Goal: Task Accomplishment & Management: Complete application form

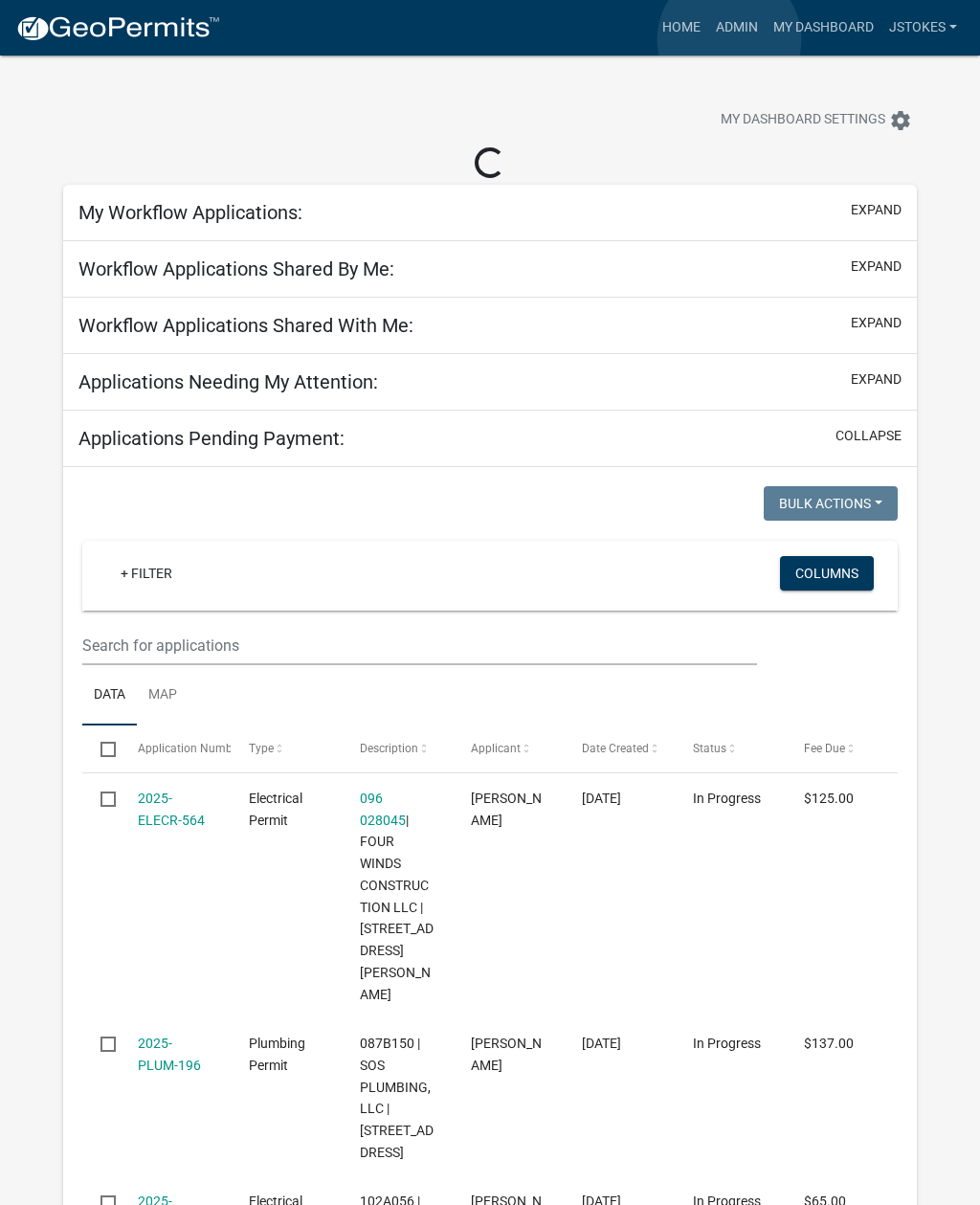
click at [729, 40] on link "Admin" at bounding box center [736, 27] width 57 height 36
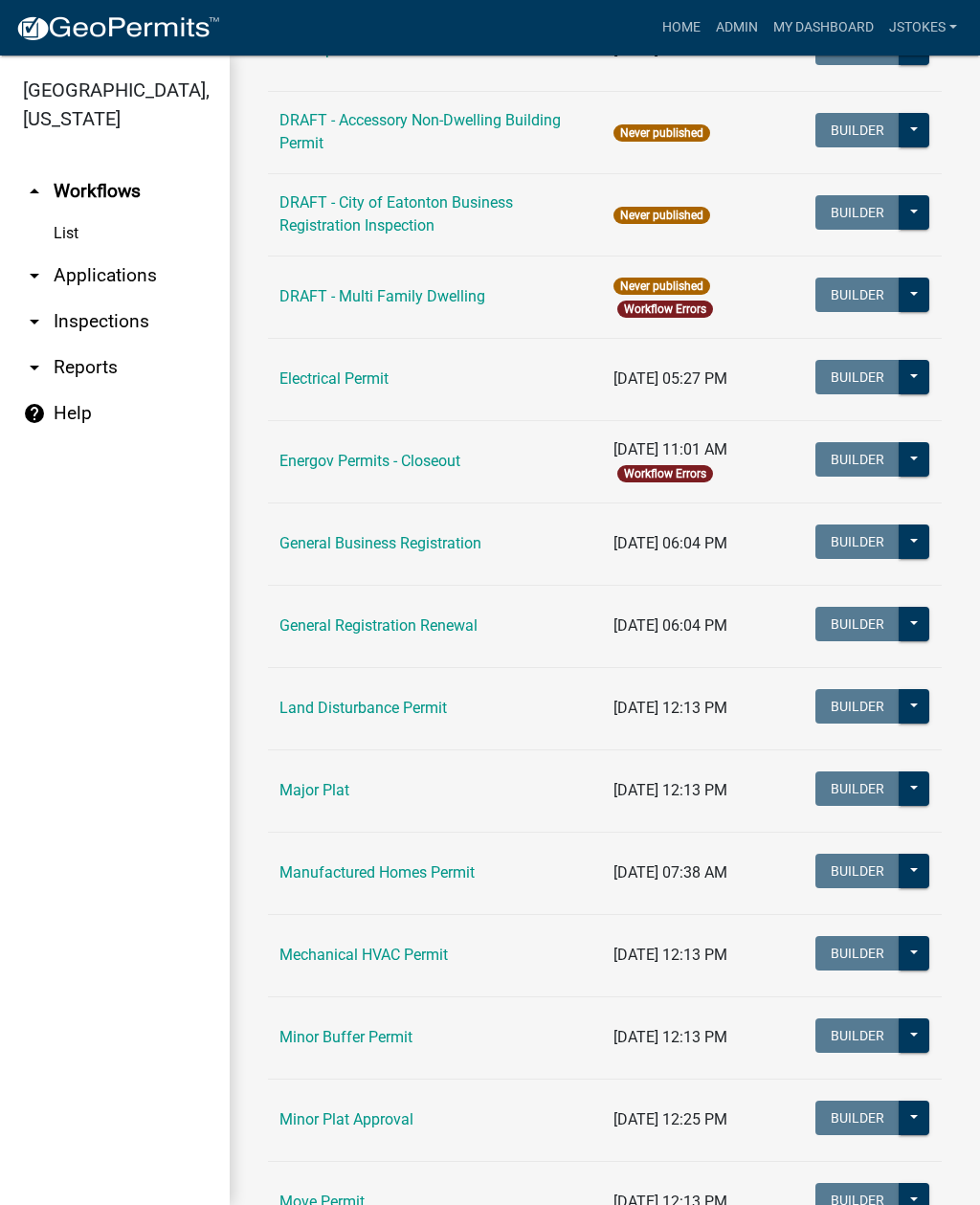
scroll to position [890, 0]
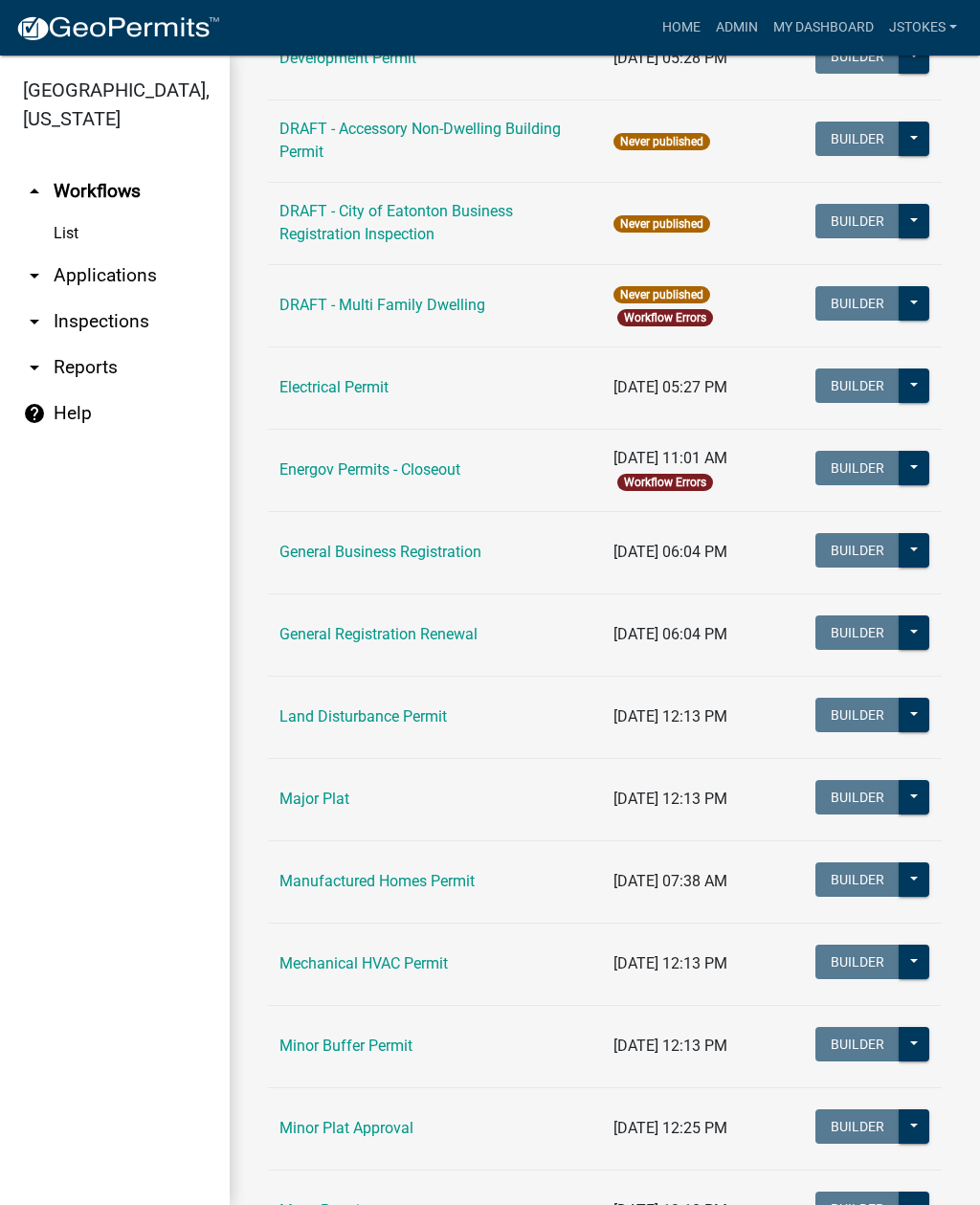
click at [427, 699] on td "Land Disturbance Permit" at bounding box center [435, 717] width 333 height 83
click at [424, 724] on link "Land Disturbance Permit" at bounding box center [363, 716] width 167 height 18
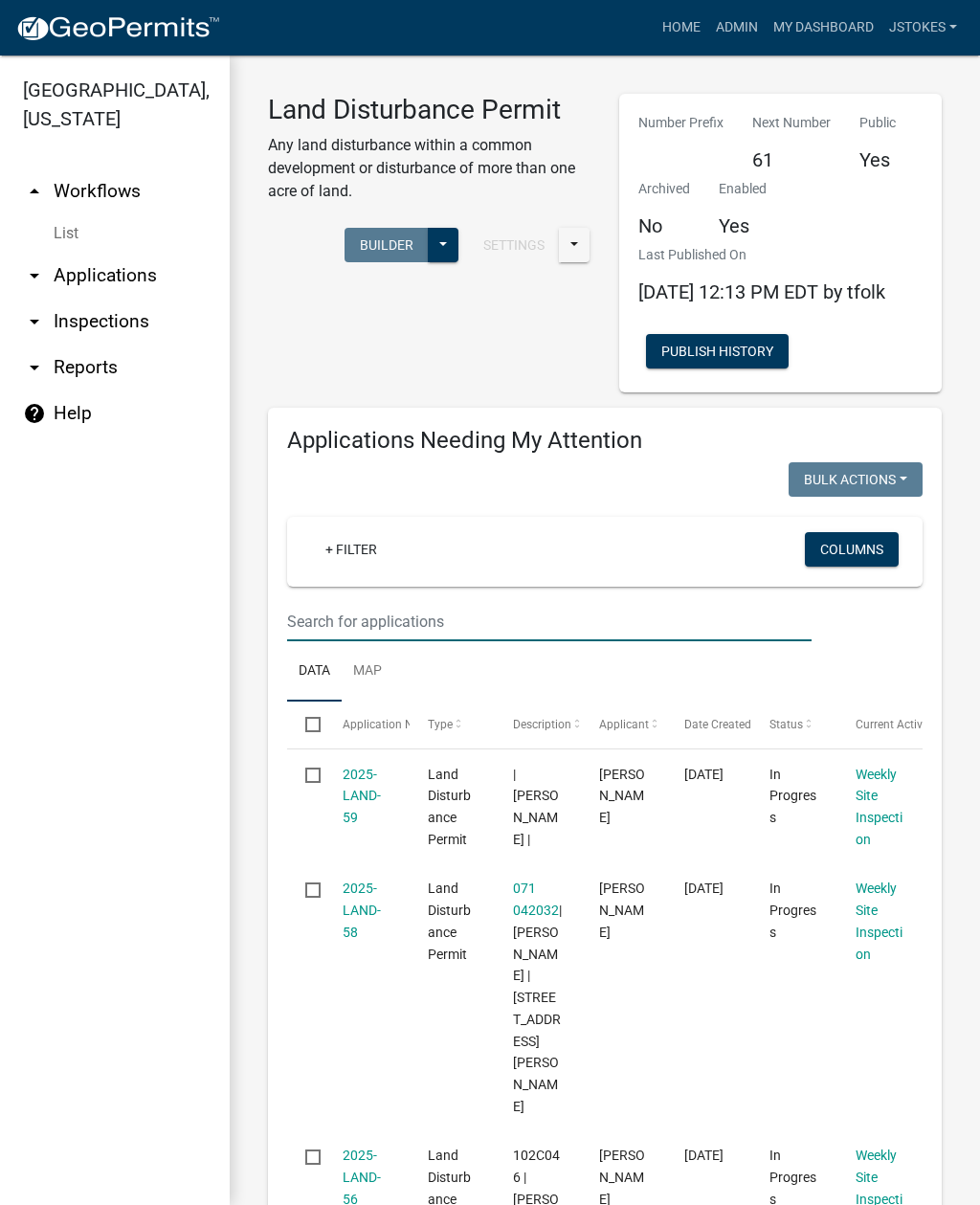
click at [358, 635] on input "text" at bounding box center [548, 621] width 524 height 39
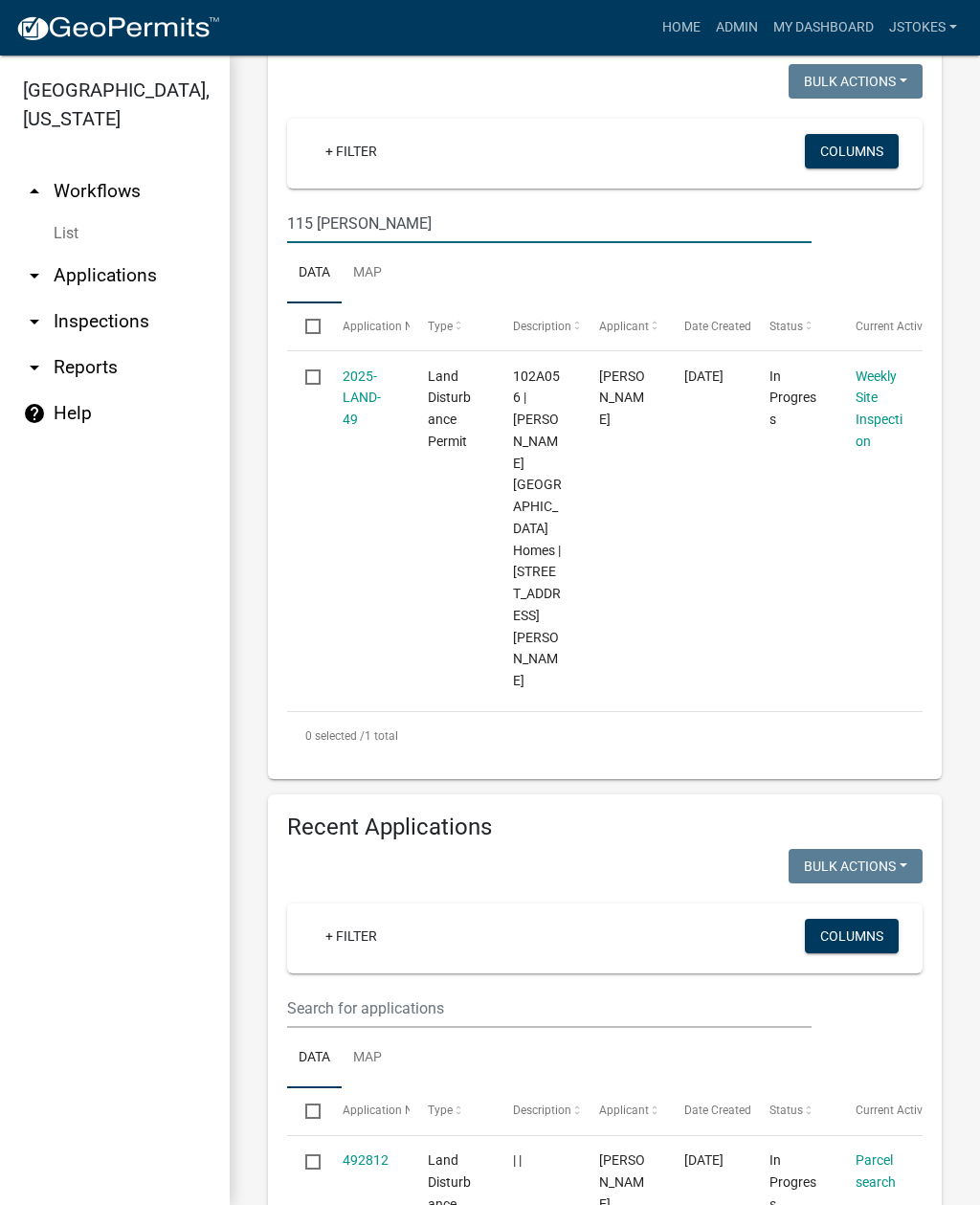
scroll to position [397, 0]
type input "115 [PERSON_NAME]"
click at [871, 427] on link "Weekly Site Inspection" at bounding box center [879, 409] width 47 height 81
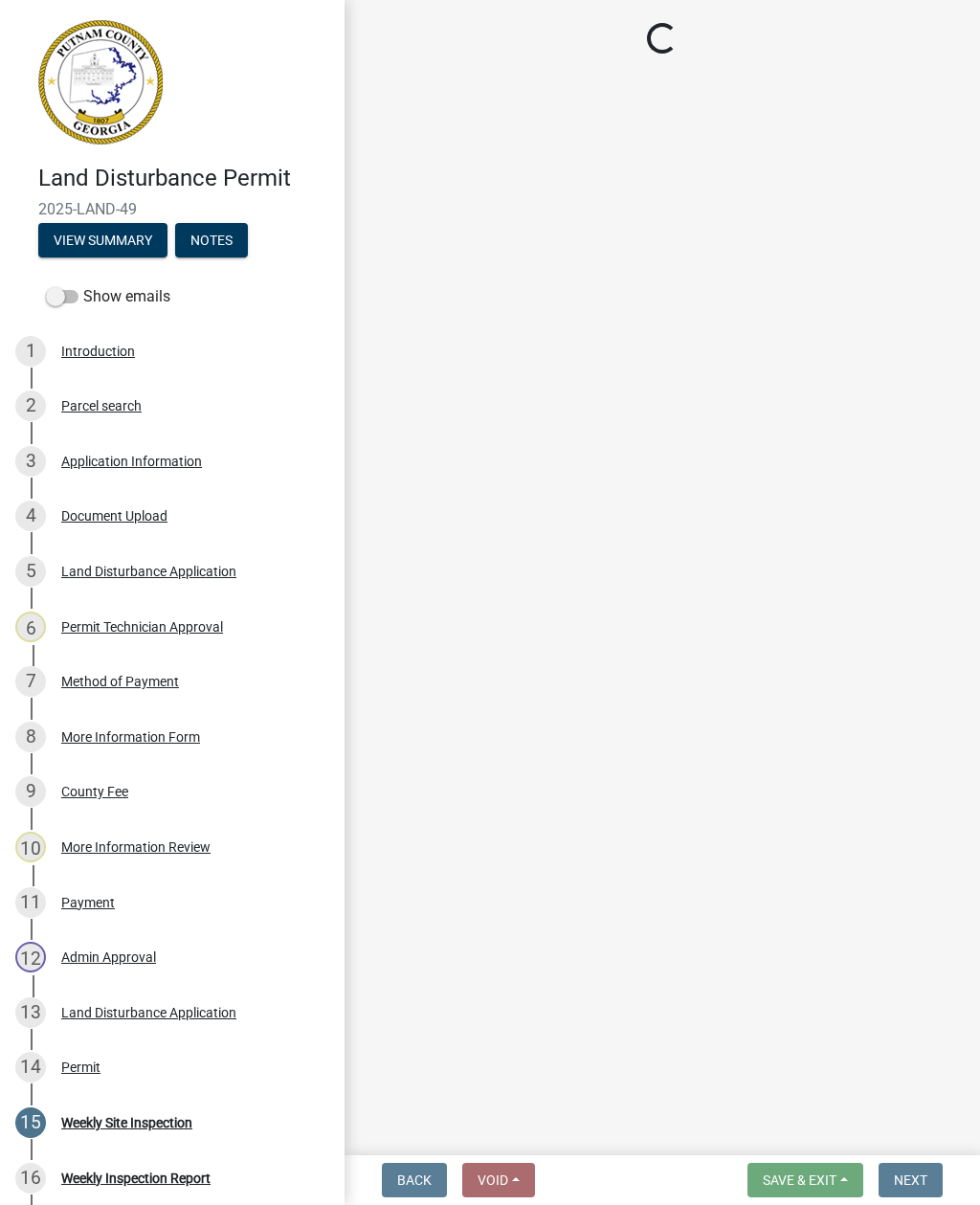
select select "af3c6edf-34d7-49be-824e-99d5d0a3954f"
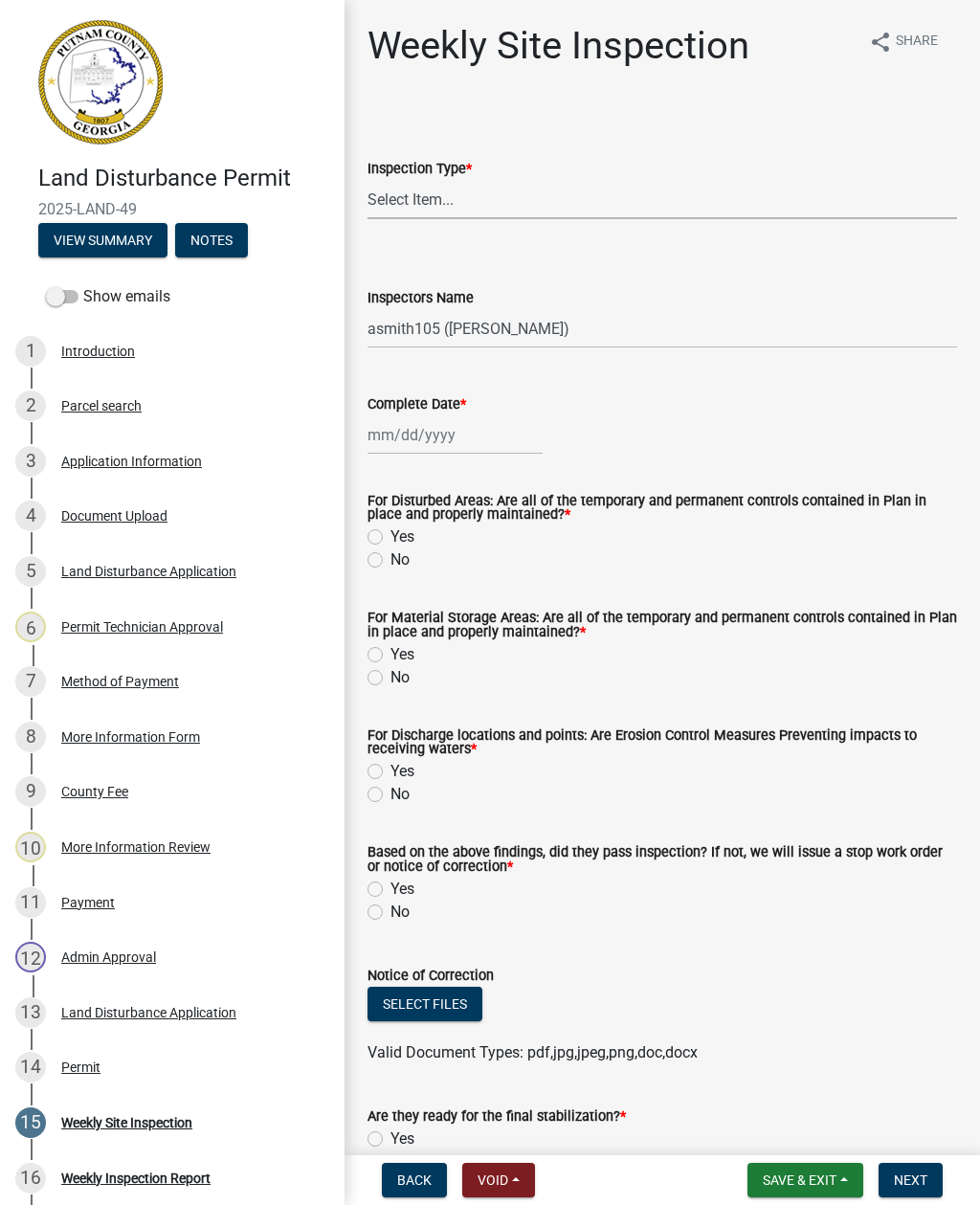
click at [419, 198] on select "Select Item... Site Inspection Initial Inspection Within 24 hours of a 0.5" sto…" at bounding box center [662, 199] width 589 height 39
select select "93c72d9c-4ccd-4a4f-9c87-9d2cfc81a2e2"
click at [488, 339] on select "Select Item... mrivera ([PERSON_NAME]) [PERSON_NAME] ([PERSON_NAME] ([PERSON_NA…" at bounding box center [662, 329] width 589 height 39
select select "41005c5c-e1e6-4724-b212-606768993ffb"
click at [406, 443] on div at bounding box center [455, 435] width 175 height 39
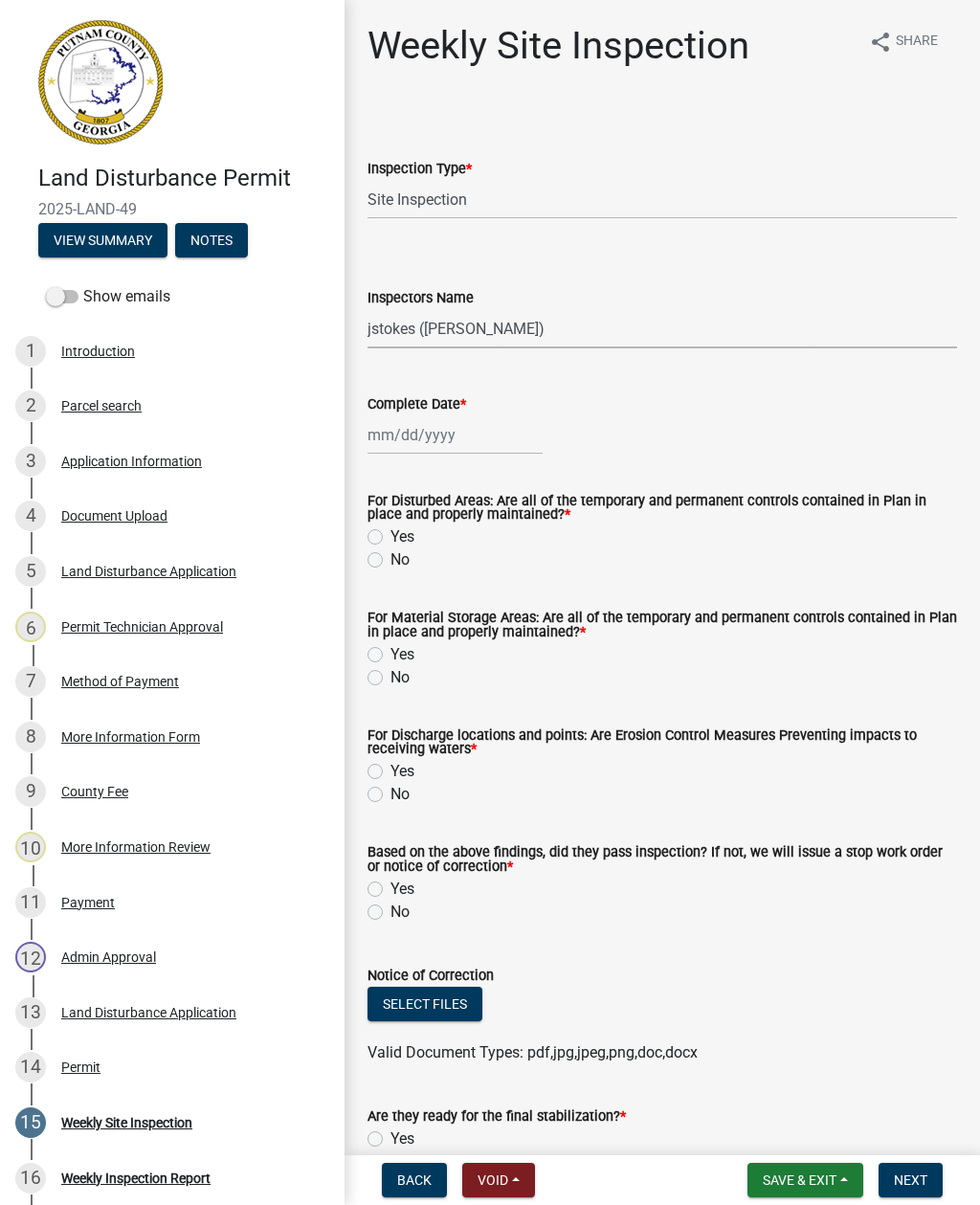
select select "10"
select select "2025"
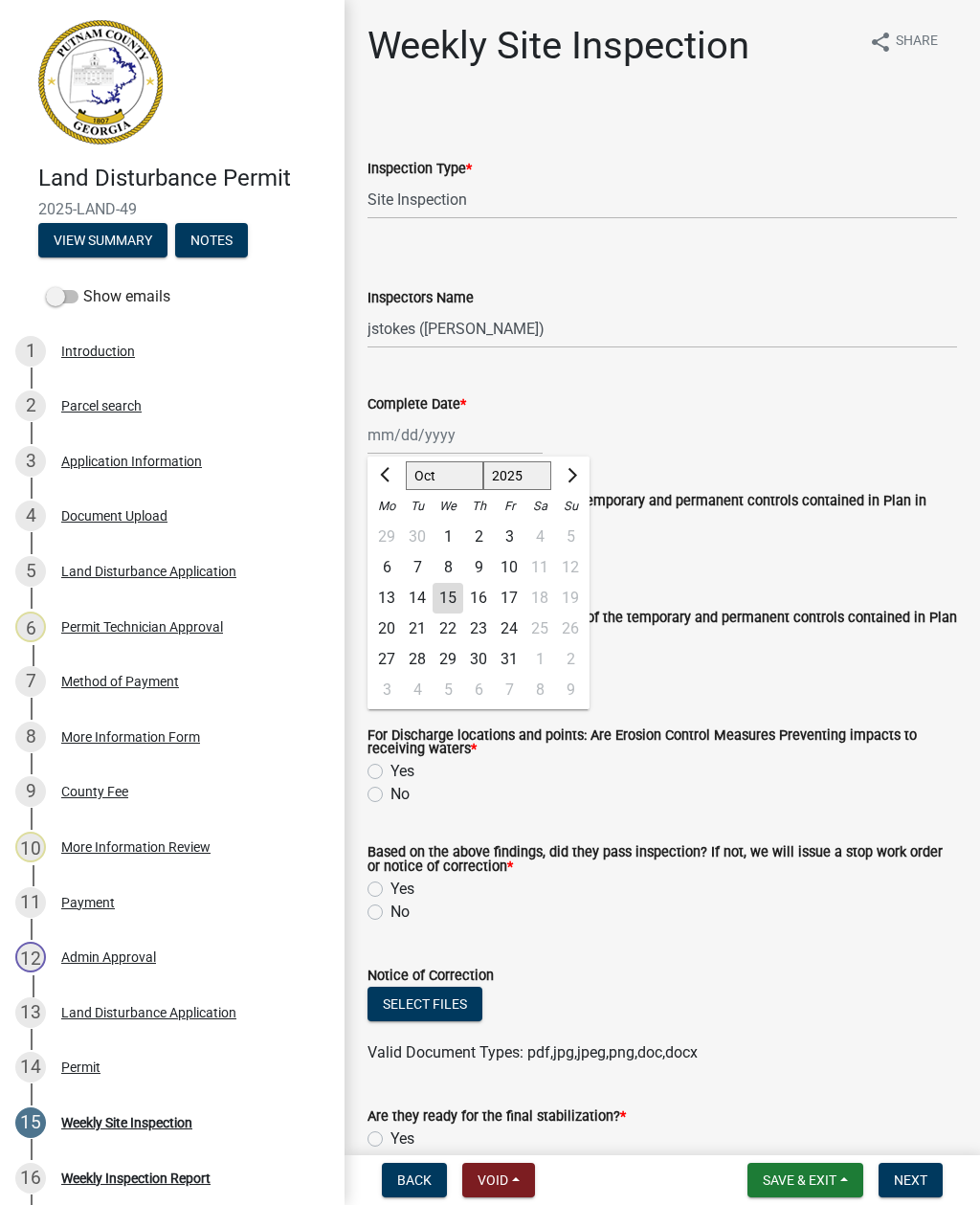
click at [454, 607] on div "15" at bounding box center [447, 597] width 30 height 30
type input "[DATE]"
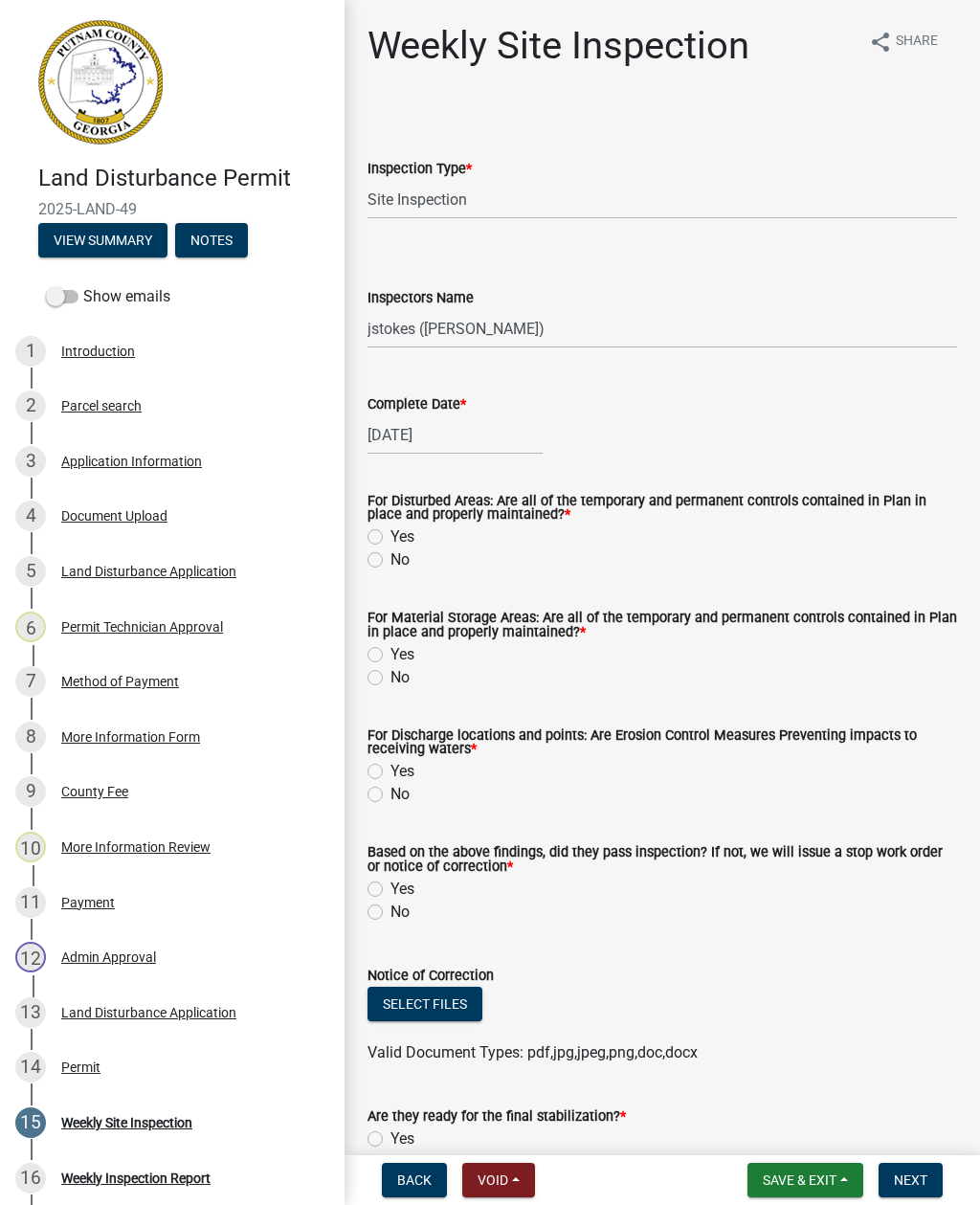
click at [391, 538] on label "Yes" at bounding box center [402, 537] width 24 height 23
click at [391, 538] on input "Yes" at bounding box center [397, 531] width 13 height 13
radio input "true"
click at [391, 658] on label "Yes" at bounding box center [402, 655] width 24 height 23
click at [391, 656] on input "Yes" at bounding box center [397, 649] width 13 height 13
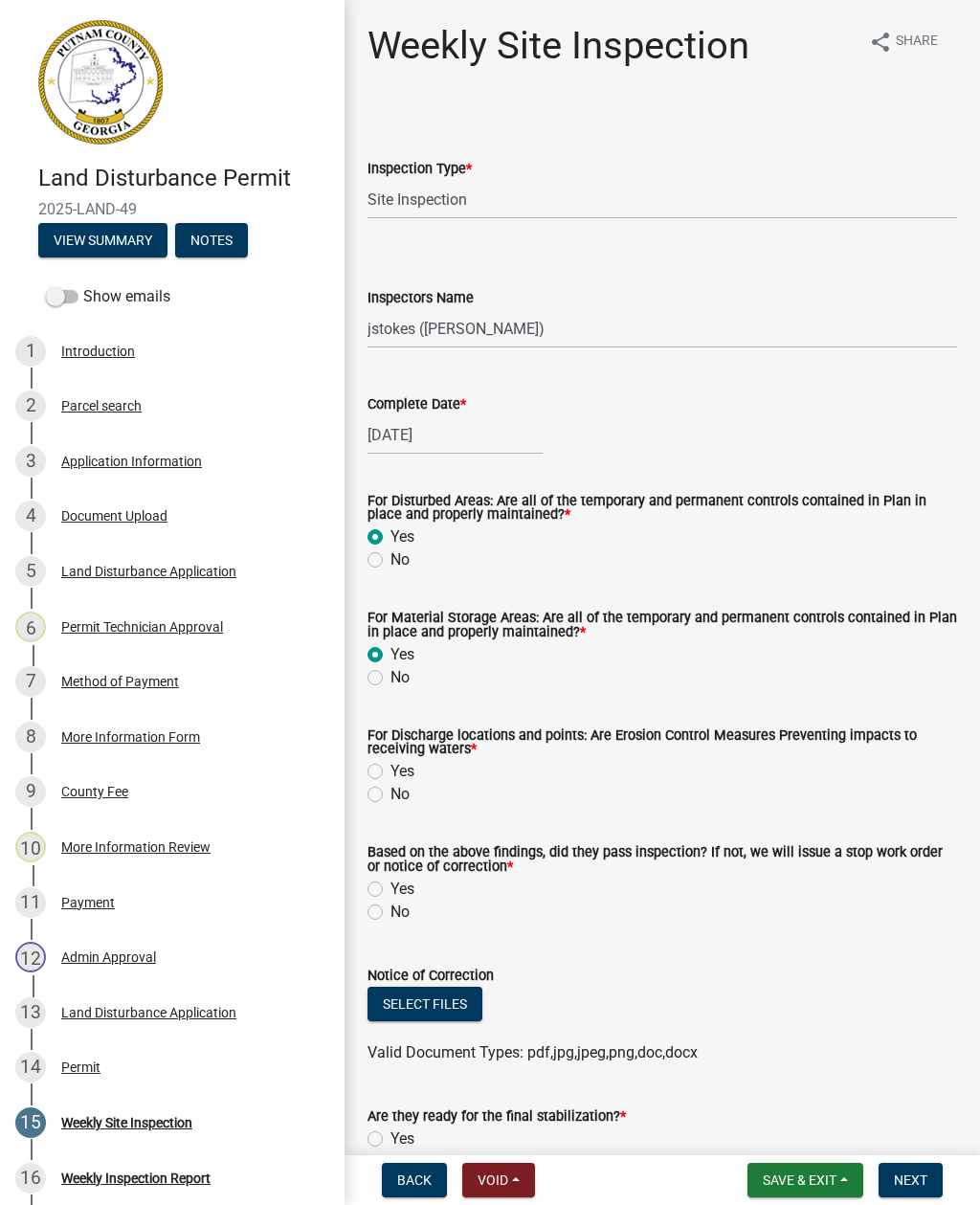
radio input "true"
click at [391, 768] on label "Yes" at bounding box center [402, 771] width 24 height 23
click at [391, 768] on input "Yes" at bounding box center [397, 765] width 13 height 13
radio input "true"
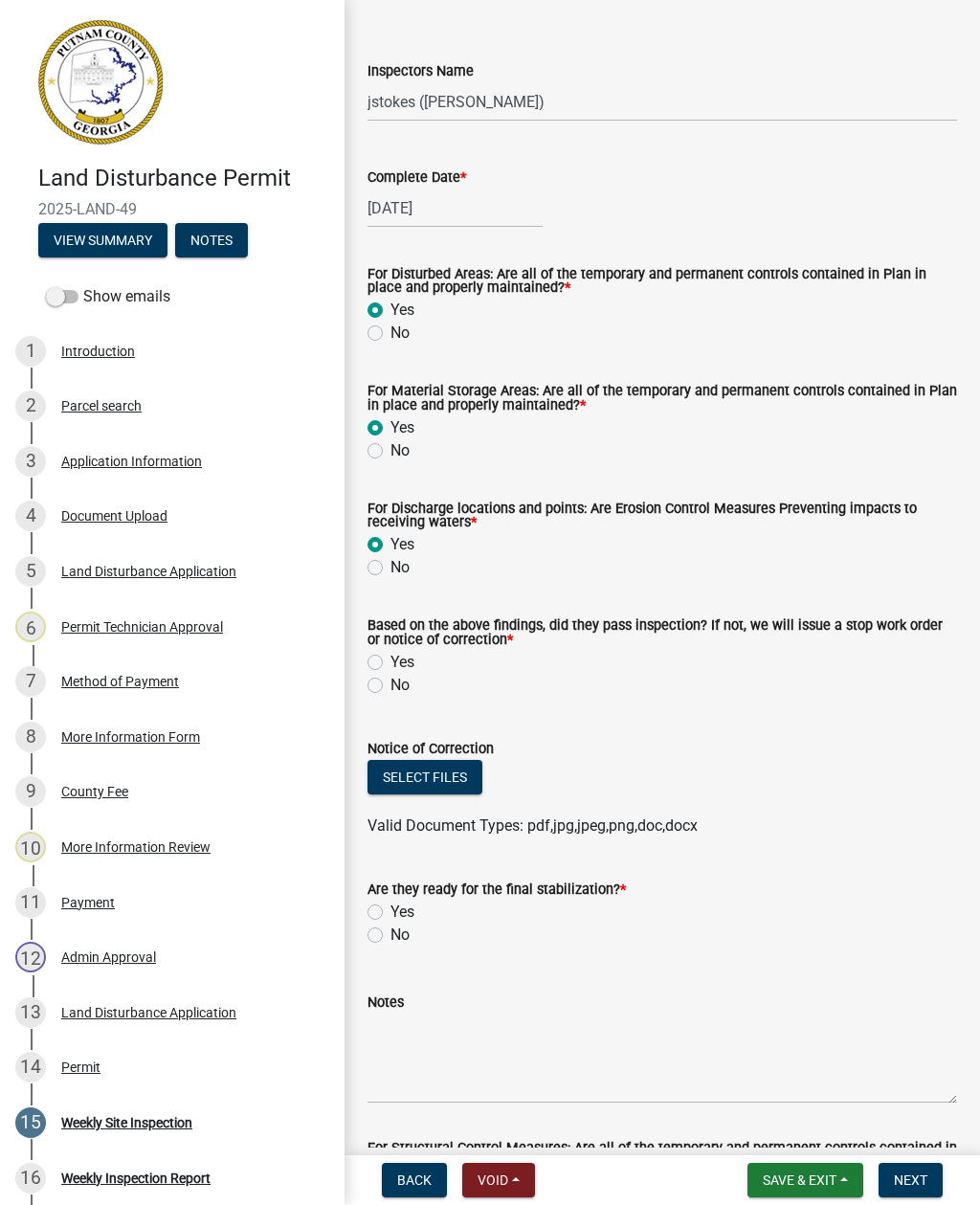
scroll to position [229, 0]
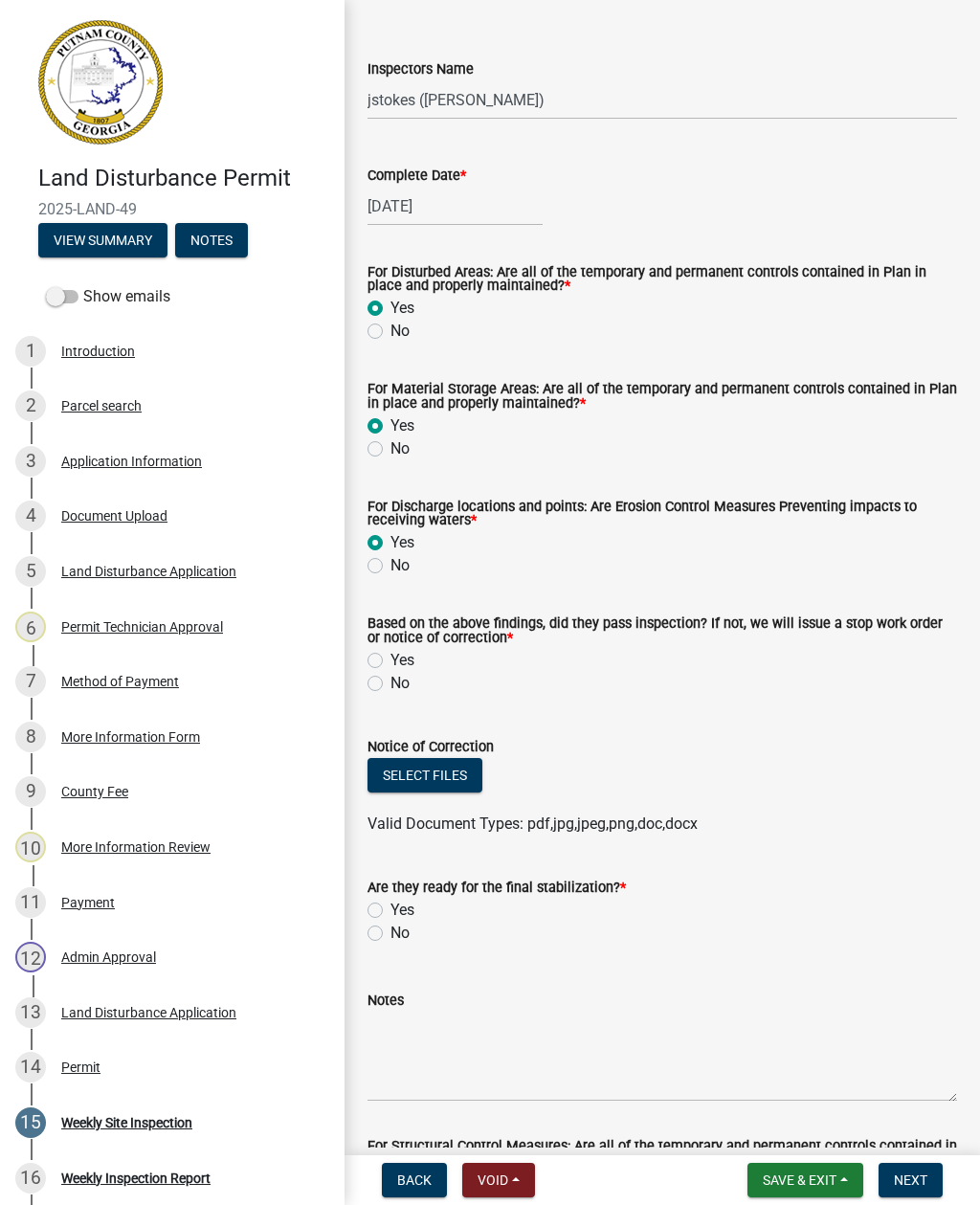
click at [391, 660] on label "Yes" at bounding box center [402, 660] width 24 height 23
click at [391, 660] on input "Yes" at bounding box center [397, 655] width 13 height 13
radio input "true"
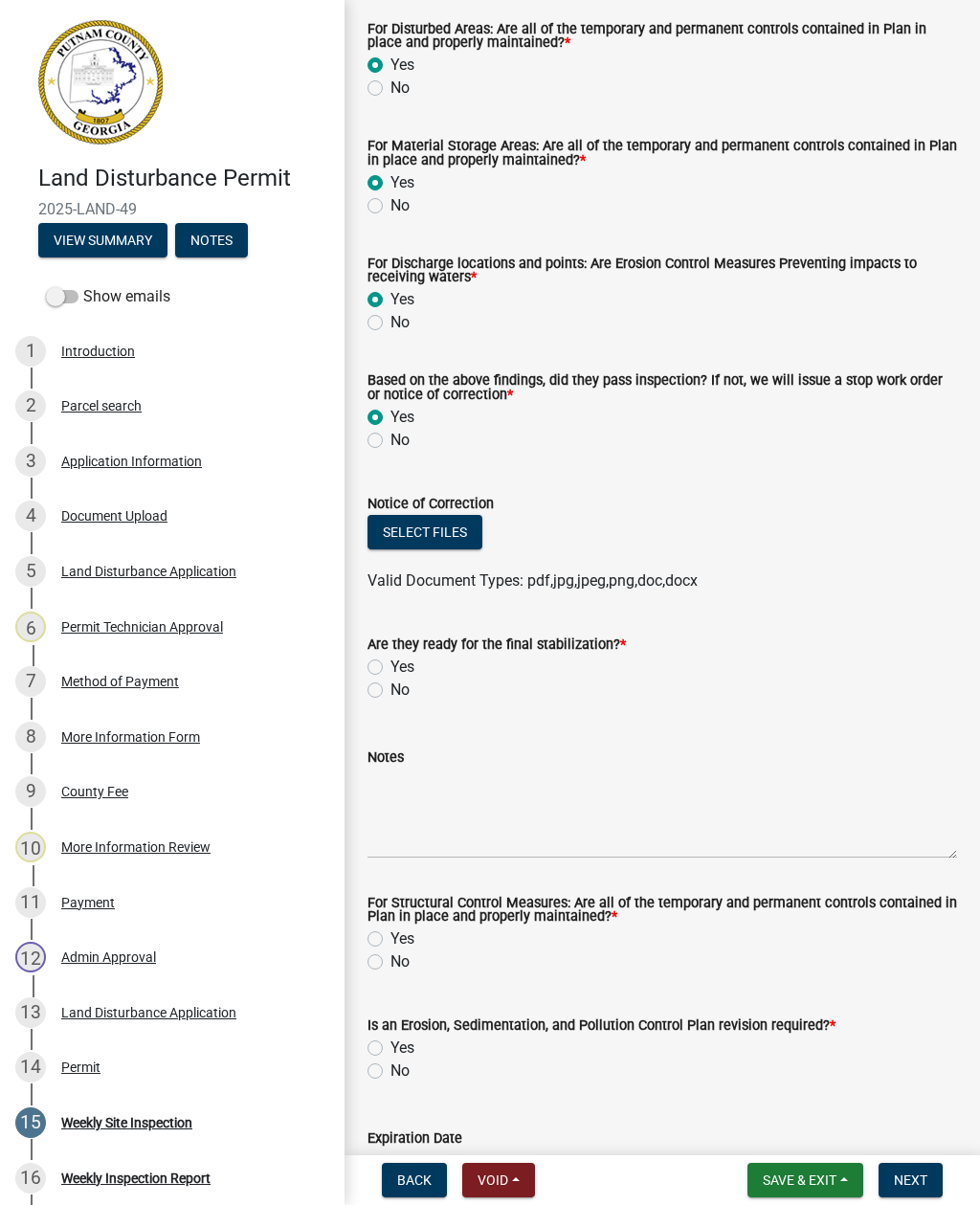
scroll to position [487, 0]
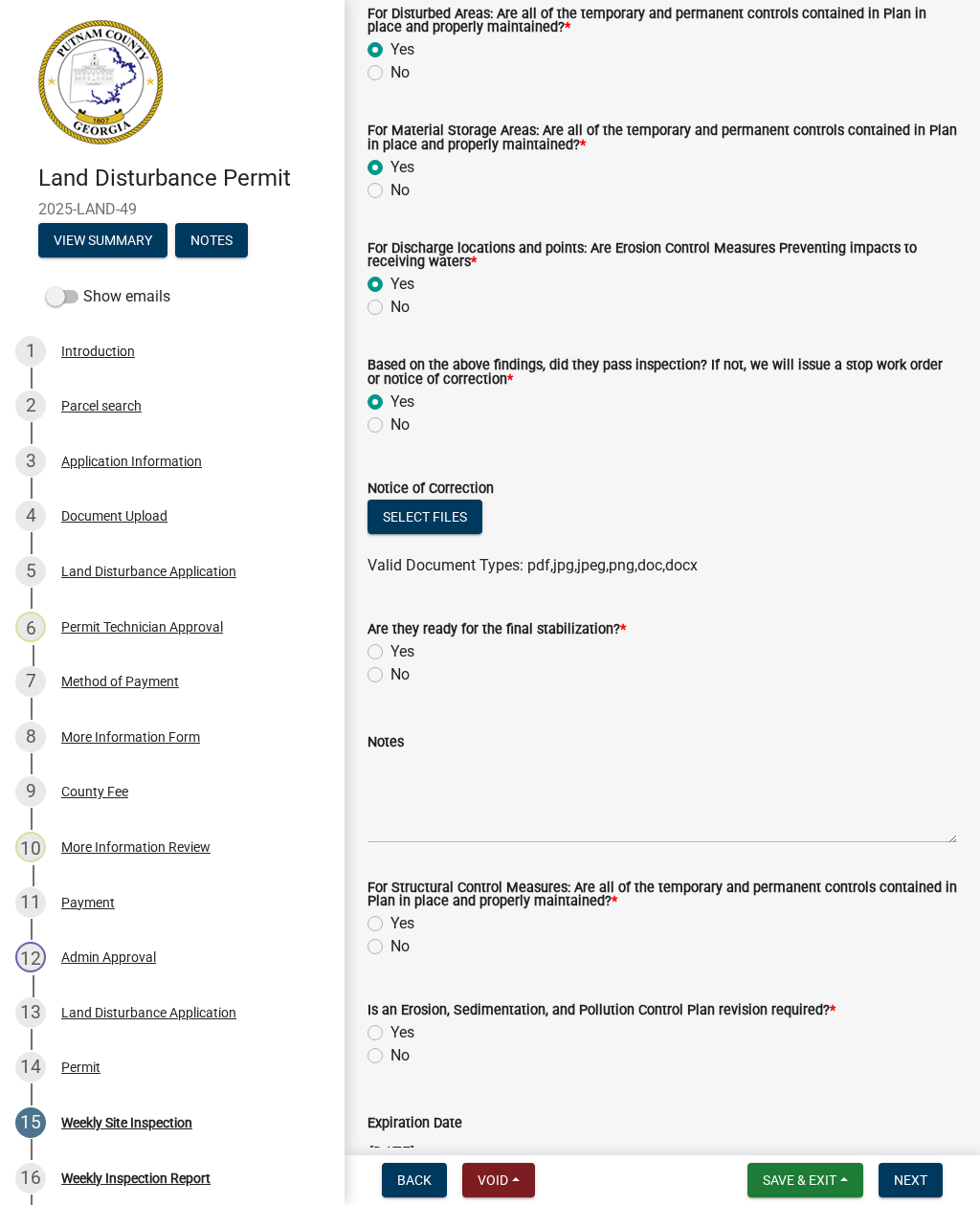
click at [391, 682] on label "No" at bounding box center [401, 675] width 19 height 23
click at [391, 676] on input "No" at bounding box center [397, 669] width 13 height 13
radio input "true"
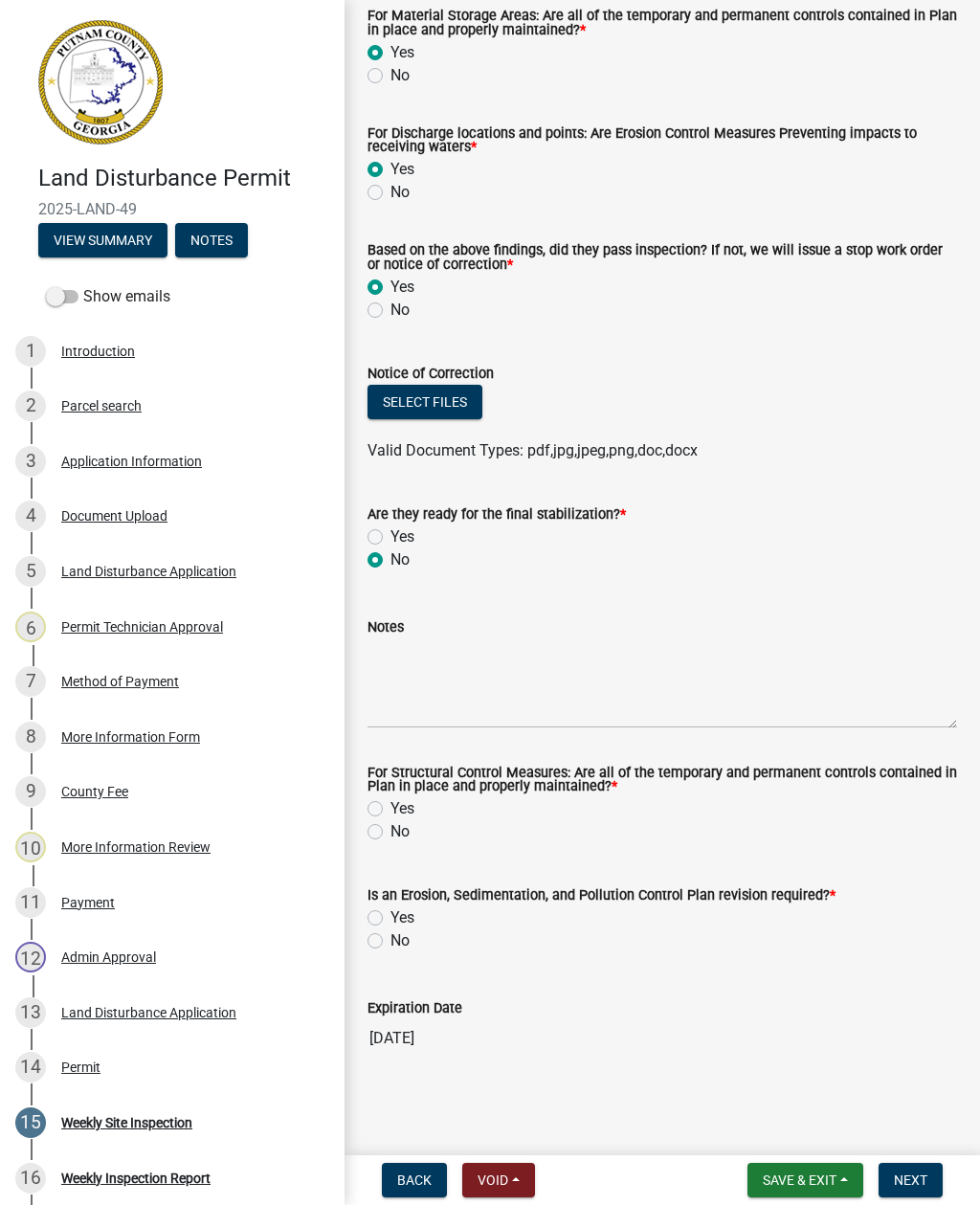
scroll to position [605, 0]
click at [391, 809] on label "Yes" at bounding box center [402, 809] width 24 height 23
click at [391, 809] on input "Yes" at bounding box center [397, 803] width 13 height 13
radio input "true"
click at [391, 918] on label "Yes" at bounding box center [402, 918] width 24 height 23
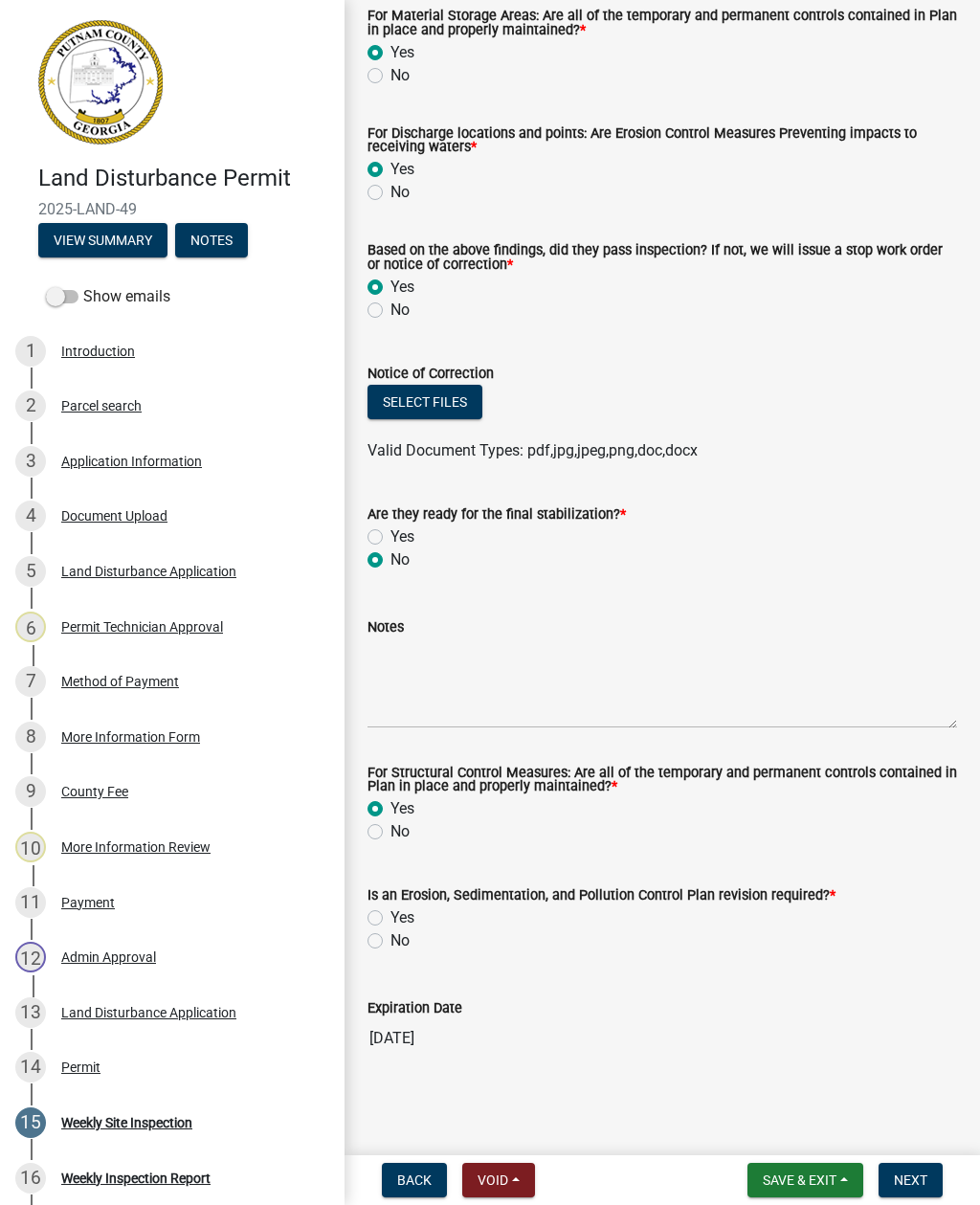
click at [391, 918] on input "Yes" at bounding box center [397, 912] width 13 height 13
radio input "true"
click at [444, 395] on button "Select files" at bounding box center [425, 402] width 115 height 34
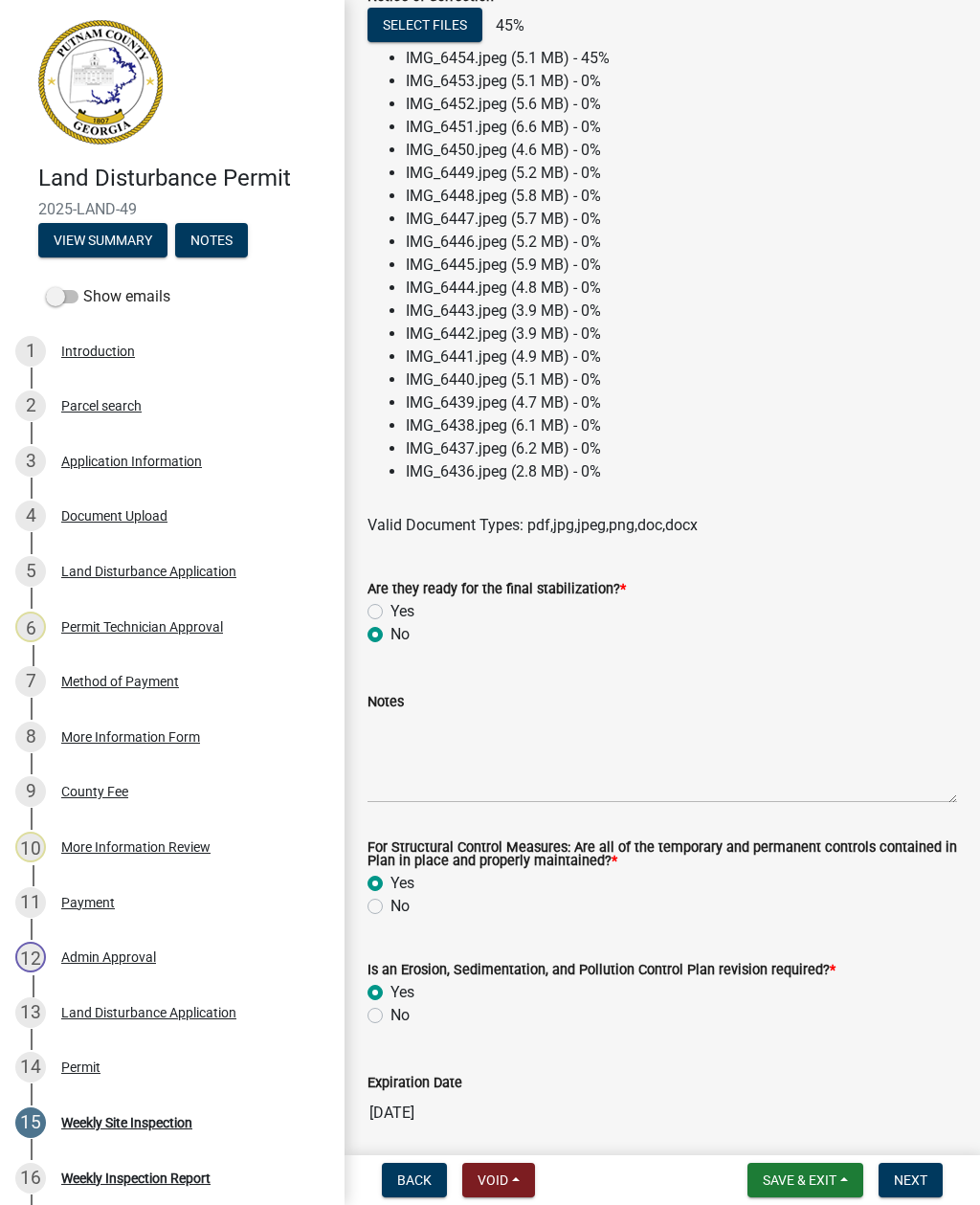
scroll to position [1020, 0]
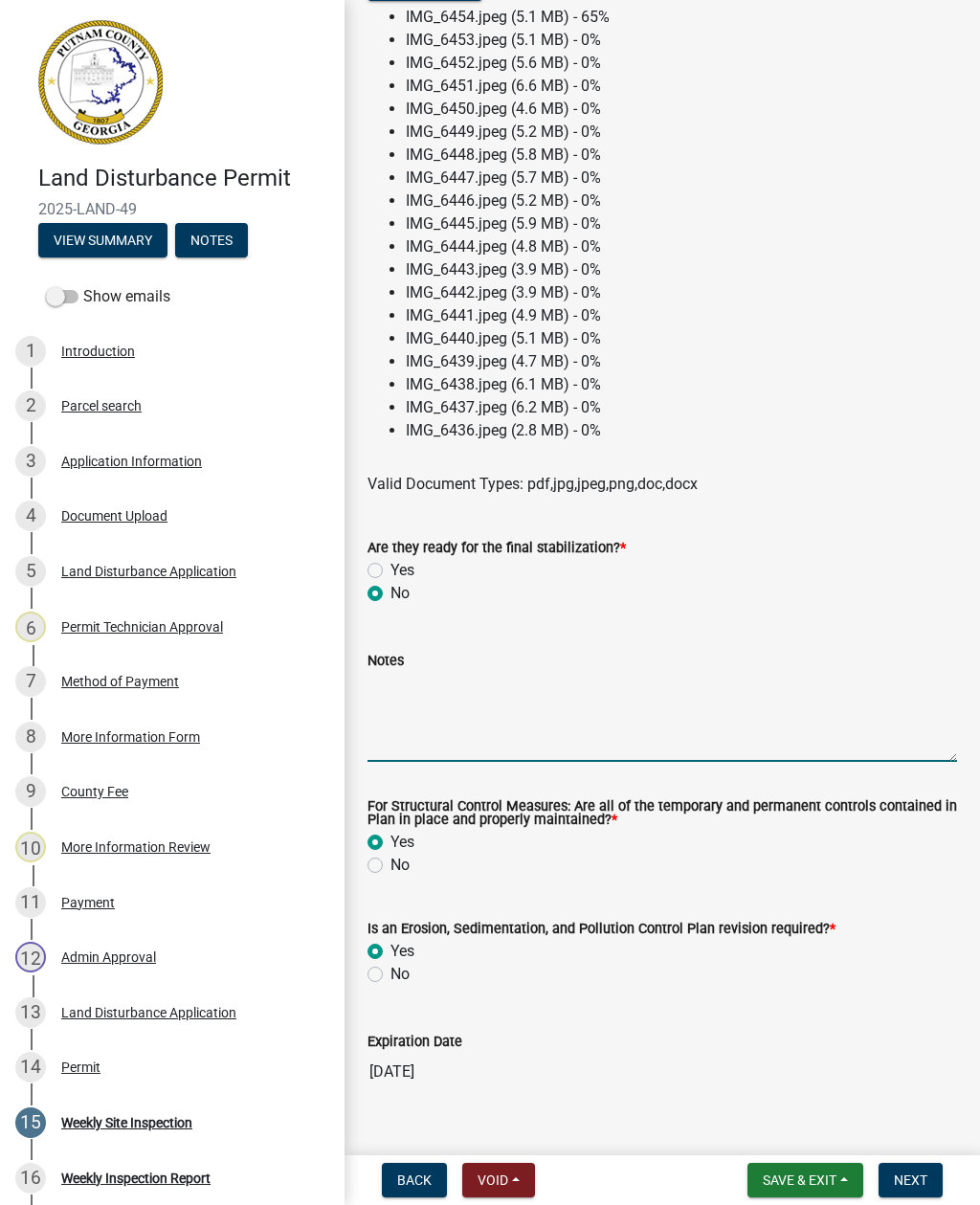
click at [403, 758] on textarea "Notes" at bounding box center [662, 717] width 589 height 90
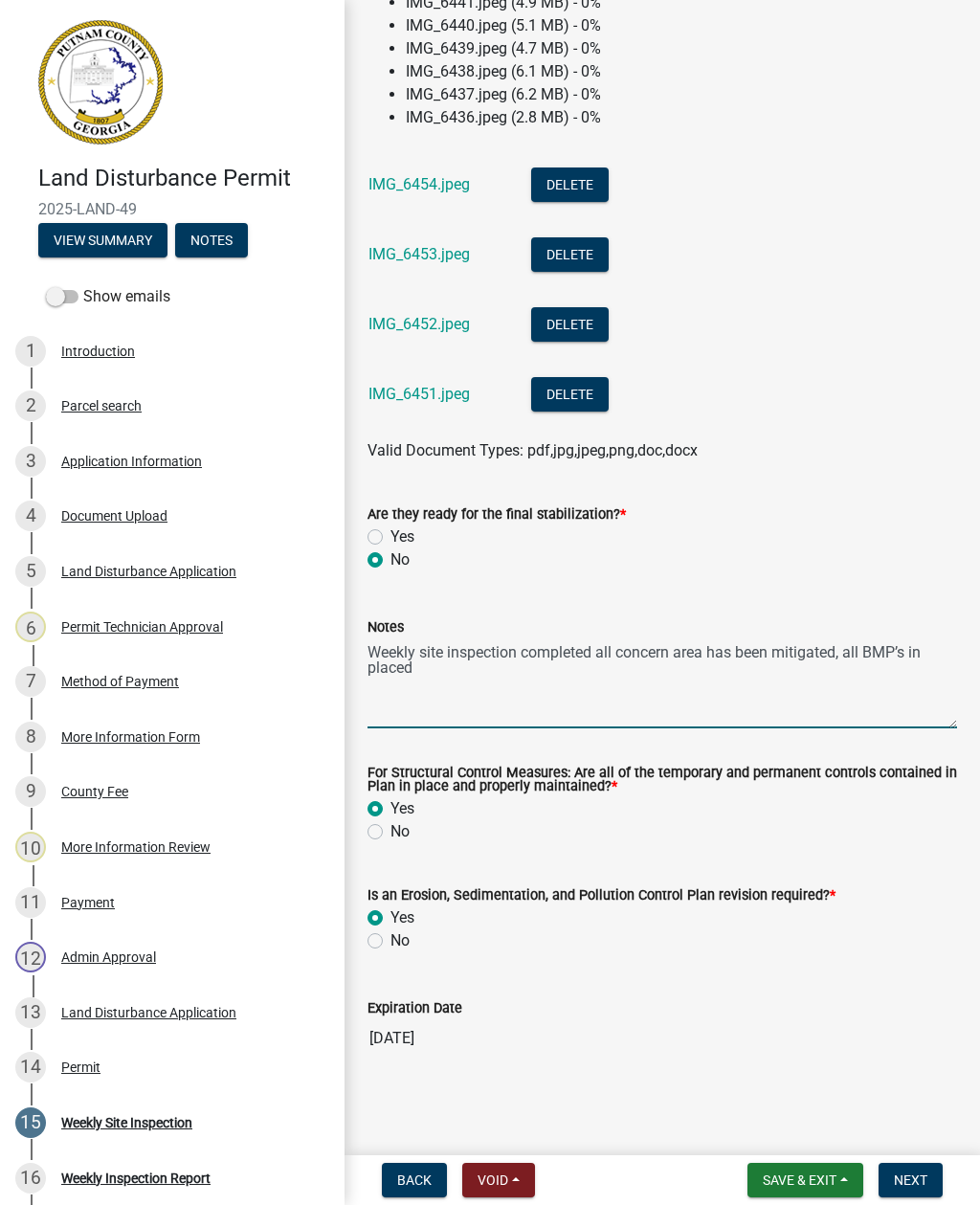
scroll to position [1336, 0]
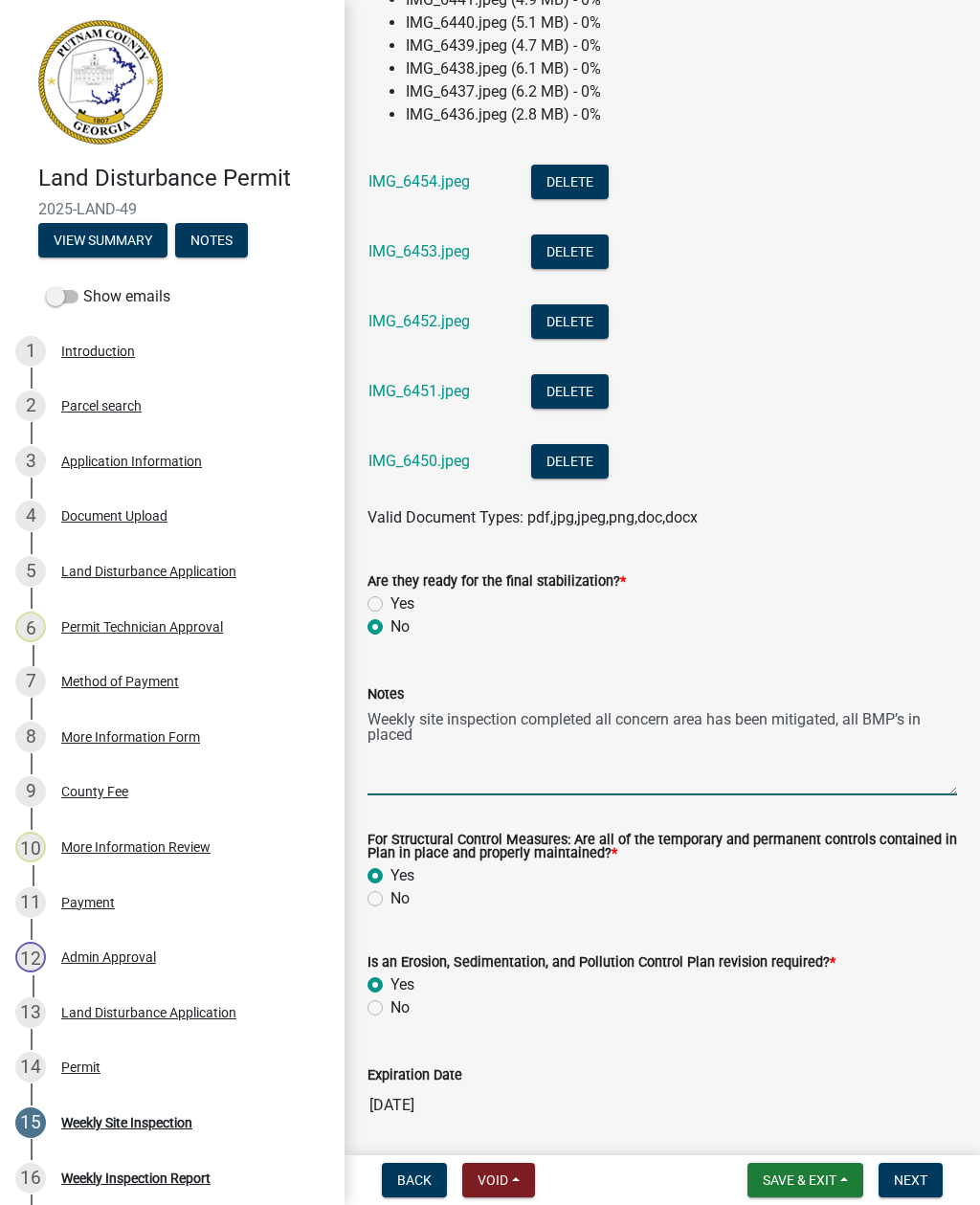
click at [923, 727] on textarea "Weekly site inspection completed all concern area has been mitigated, all BMP’s…" at bounding box center [662, 750] width 589 height 90
click at [914, 717] on textarea "Weekly site inspection completed all concern area has been mitigated, all BMP’s…" at bounding box center [662, 750] width 589 height 90
click at [925, 726] on textarea "Weekly site inspection completed all concern area has been mitigated, all BMP’s…" at bounding box center [662, 750] width 589 height 90
click at [928, 727] on textarea "Weekly site inspection completed all concern area has been mitigated, all BMP’s…" at bounding box center [662, 750] width 589 height 90
click at [936, 714] on textarea "Weekly site inspection completed all concern area has been mitigated, all BMP’s…" at bounding box center [662, 750] width 589 height 90
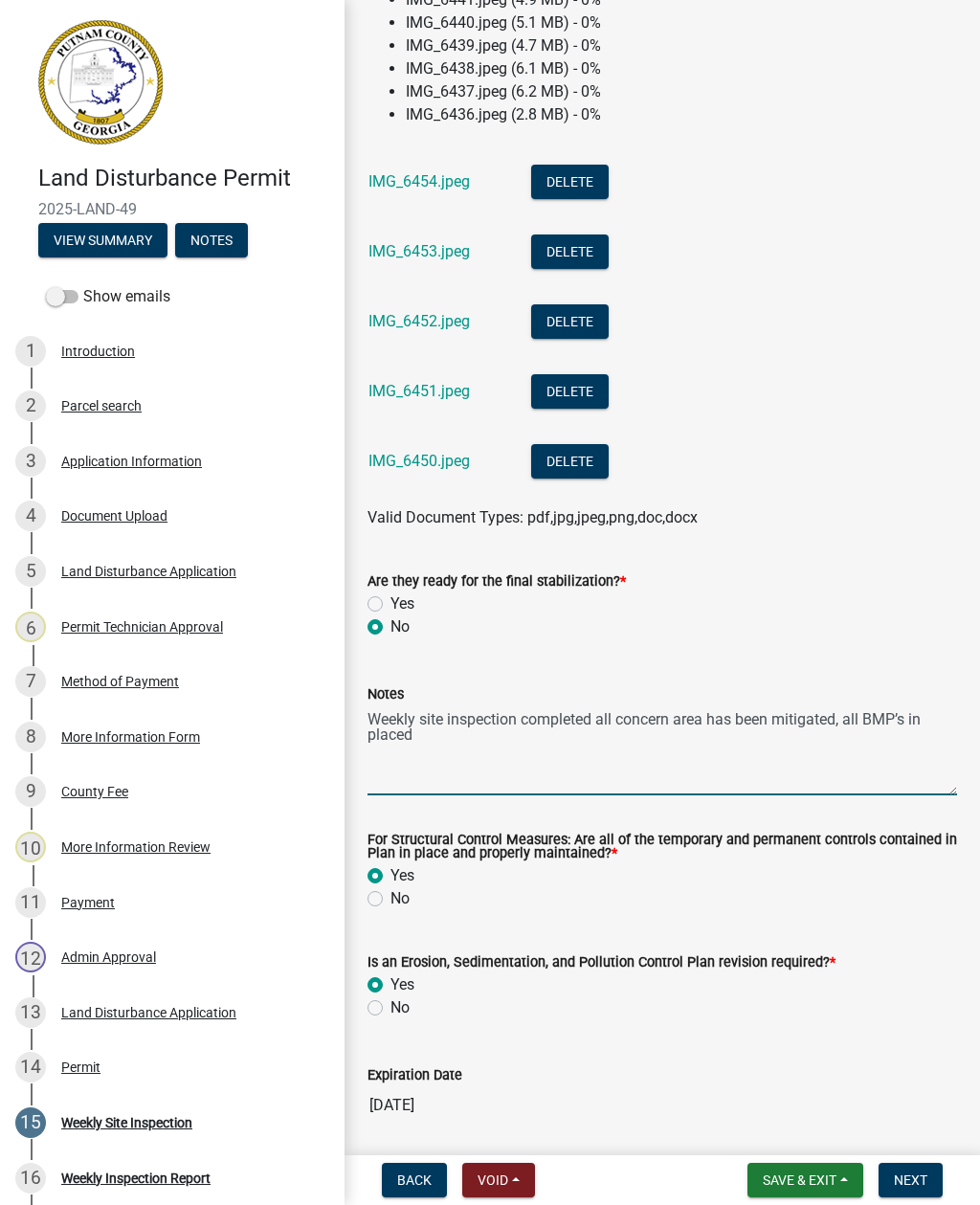
click at [918, 763] on textarea "Weekly site inspection completed all concern area has been mitigated, all BMP’s…" at bounding box center [662, 750] width 589 height 90
click at [911, 723] on textarea "Weekly site inspection completed all concern area has been mitigated, all BMP’s…" at bounding box center [662, 750] width 589 height 90
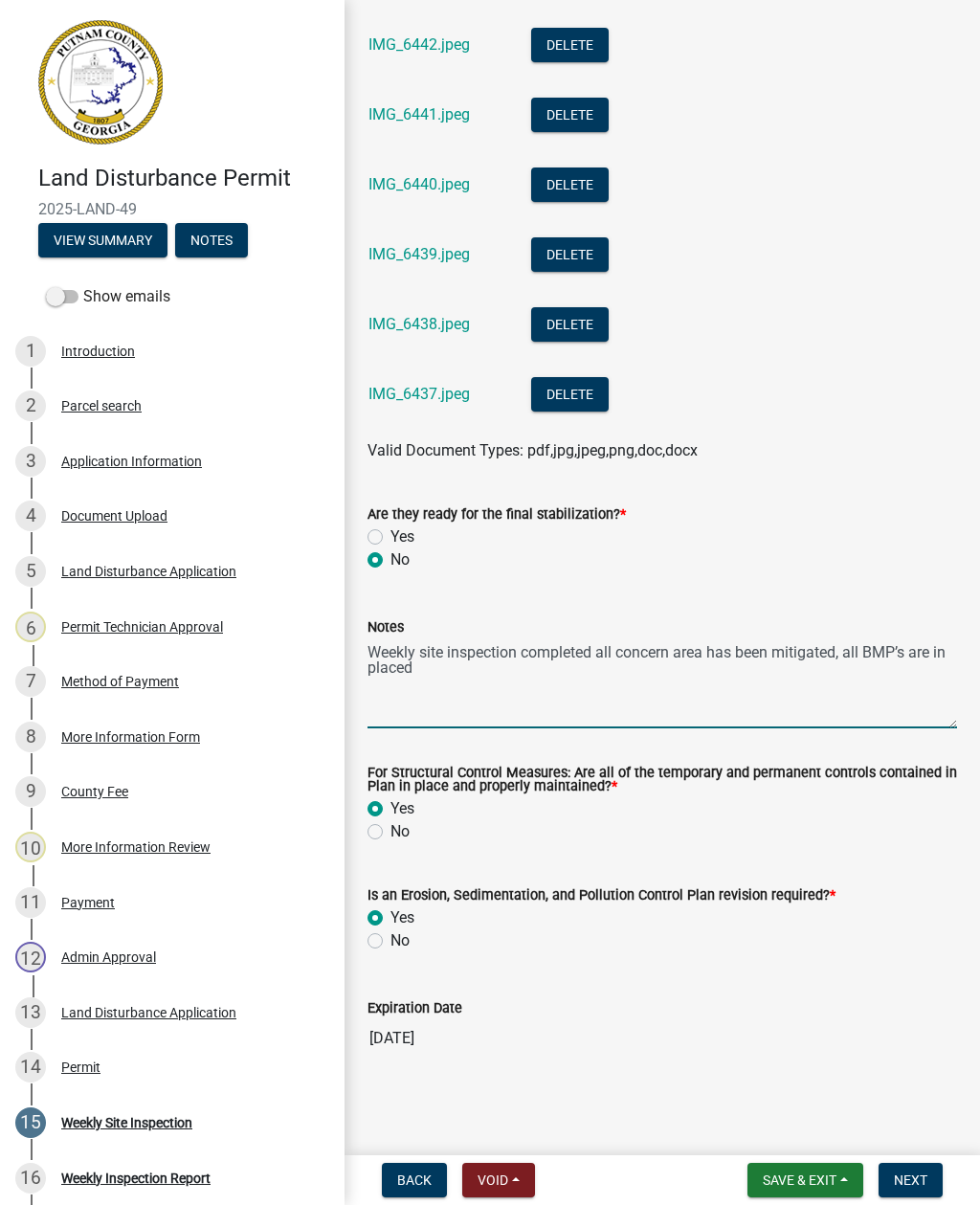
scroll to position [2315, 0]
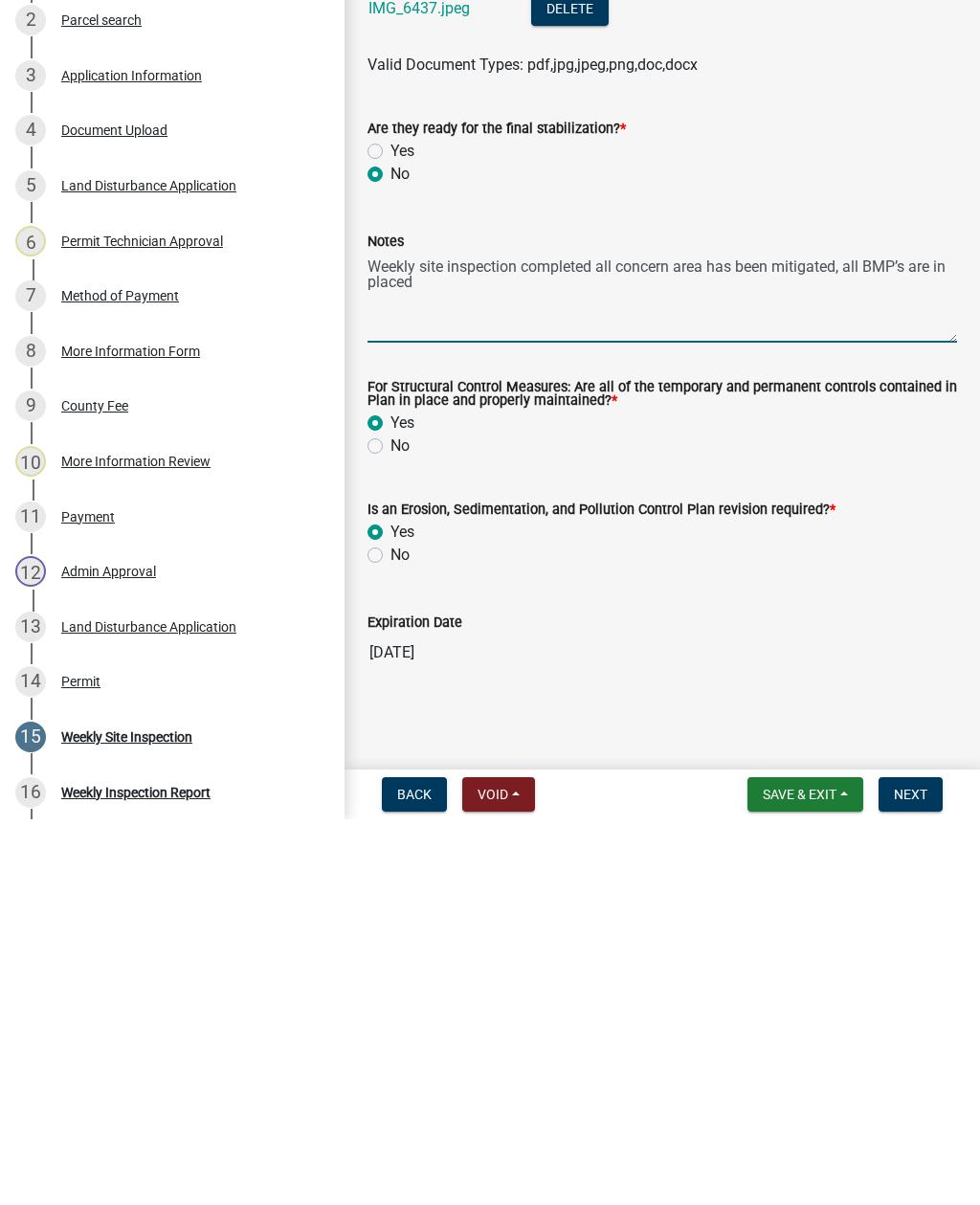
click at [924, 1173] on span "Next" at bounding box center [910, 1181] width 33 height 16
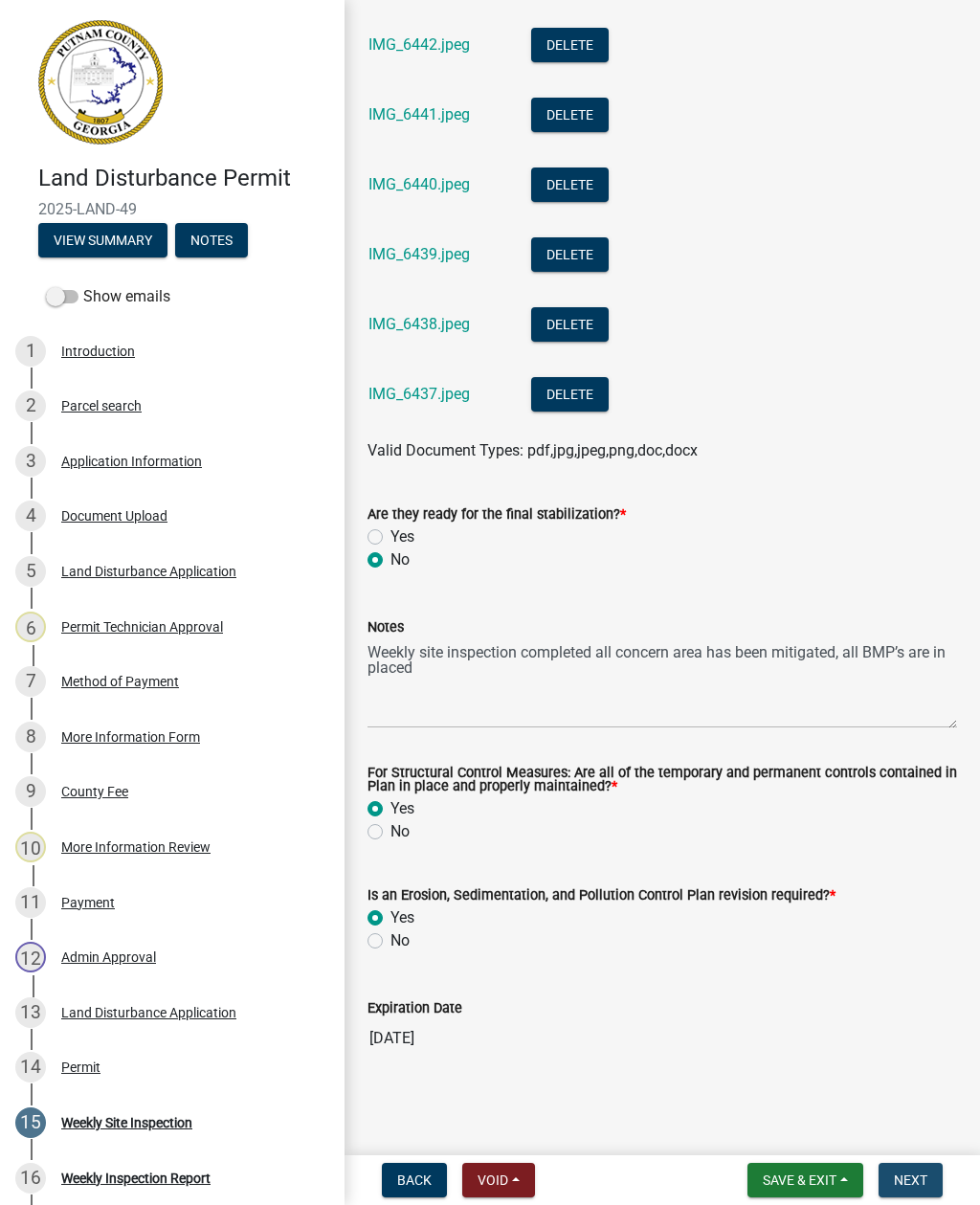
click at [925, 1185] on span "Next" at bounding box center [910, 1181] width 33 height 16
click at [923, 1176] on span "Next" at bounding box center [910, 1181] width 33 height 16
click at [916, 1176] on span "Next" at bounding box center [910, 1181] width 33 height 16
click at [913, 1178] on span "Next" at bounding box center [910, 1181] width 33 height 16
click at [911, 1175] on span "Next" at bounding box center [910, 1181] width 33 height 16
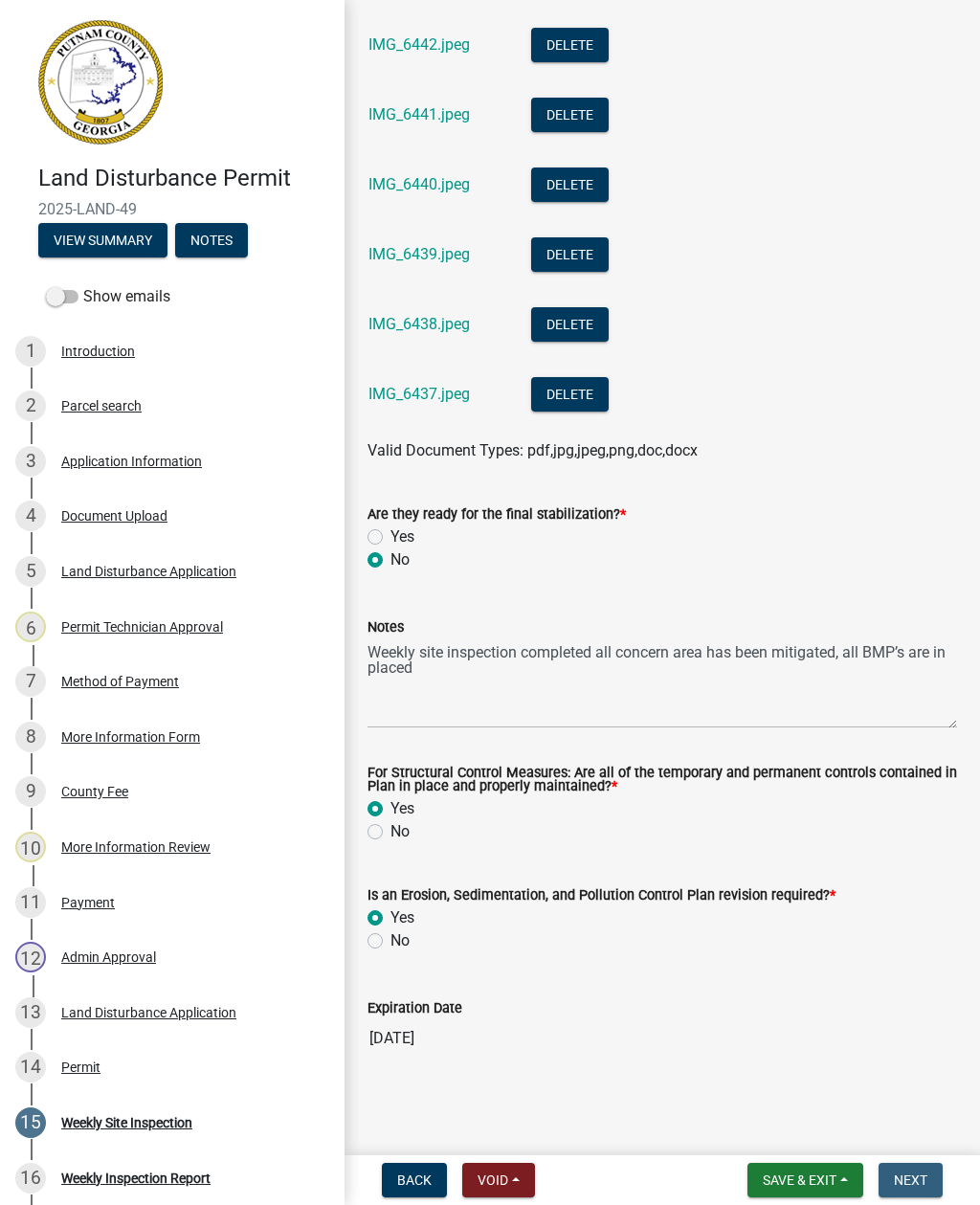
click at [906, 1173] on span "Next" at bounding box center [910, 1181] width 33 height 16
click at [911, 1180] on span "Next" at bounding box center [910, 1181] width 33 height 16
click at [918, 1174] on span "Next" at bounding box center [910, 1181] width 33 height 16
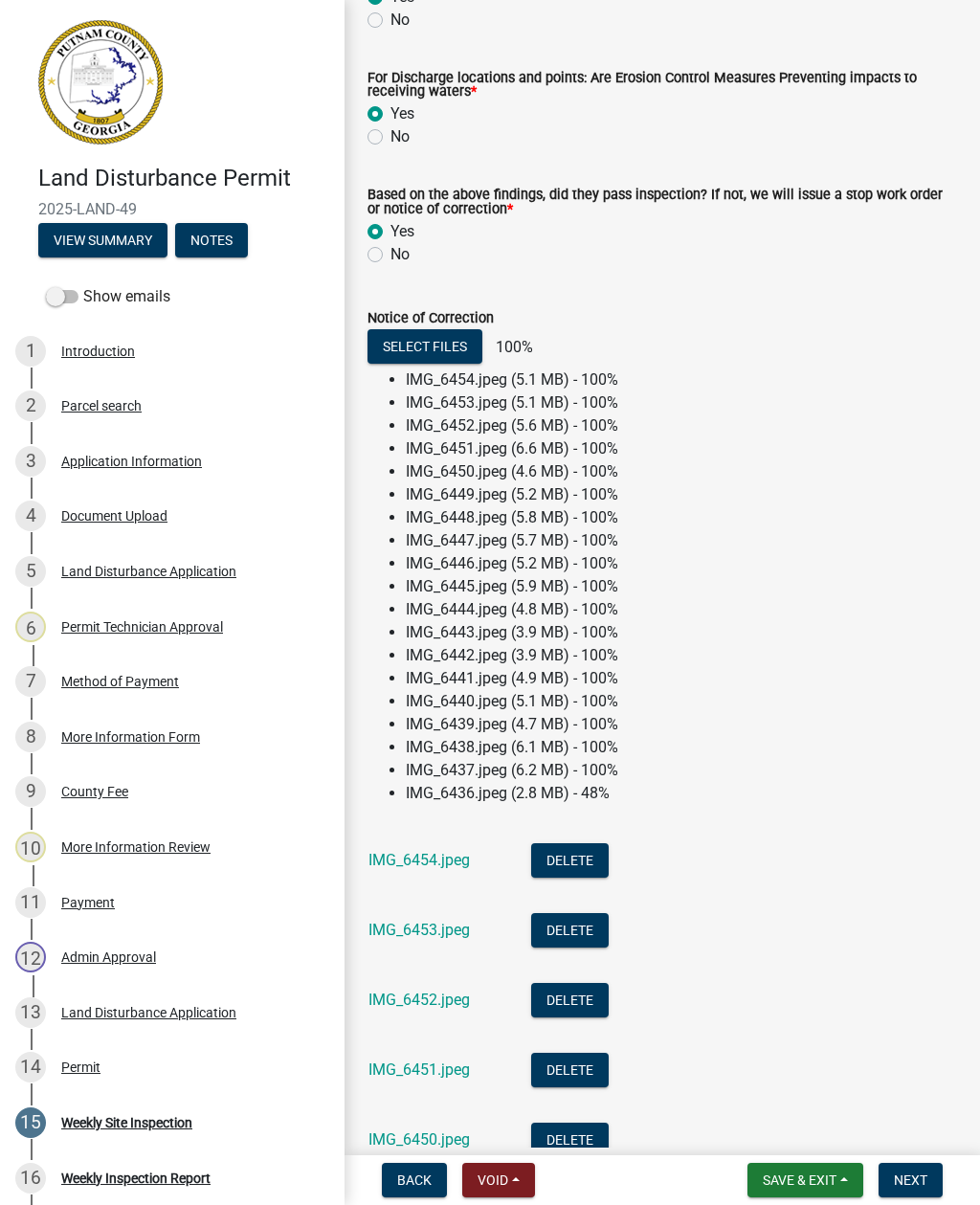
scroll to position [661, 0]
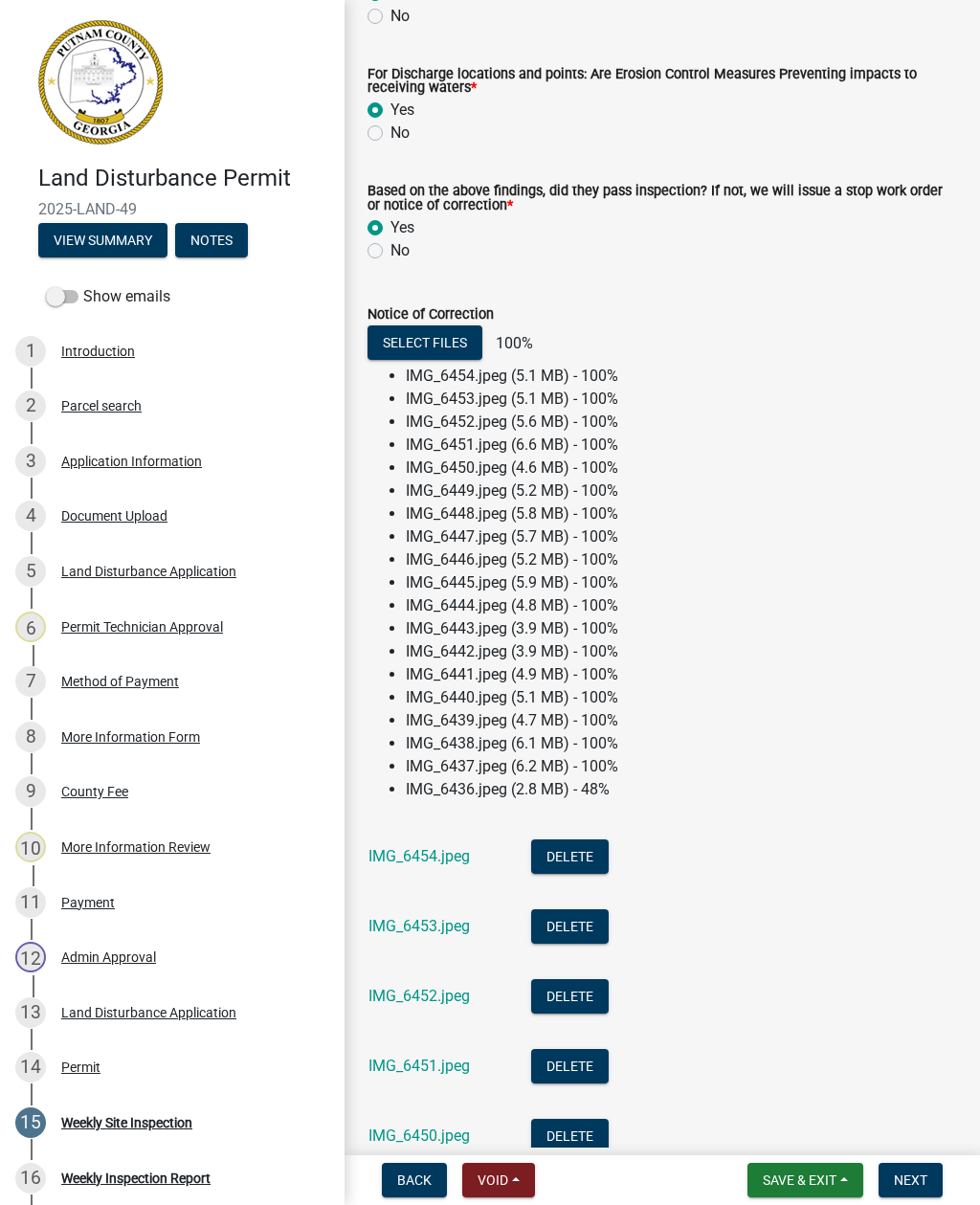
click at [589, 797] on li "IMG_6436.jpeg (2.8 MB) - 48%" at bounding box center [681, 790] width 551 height 23
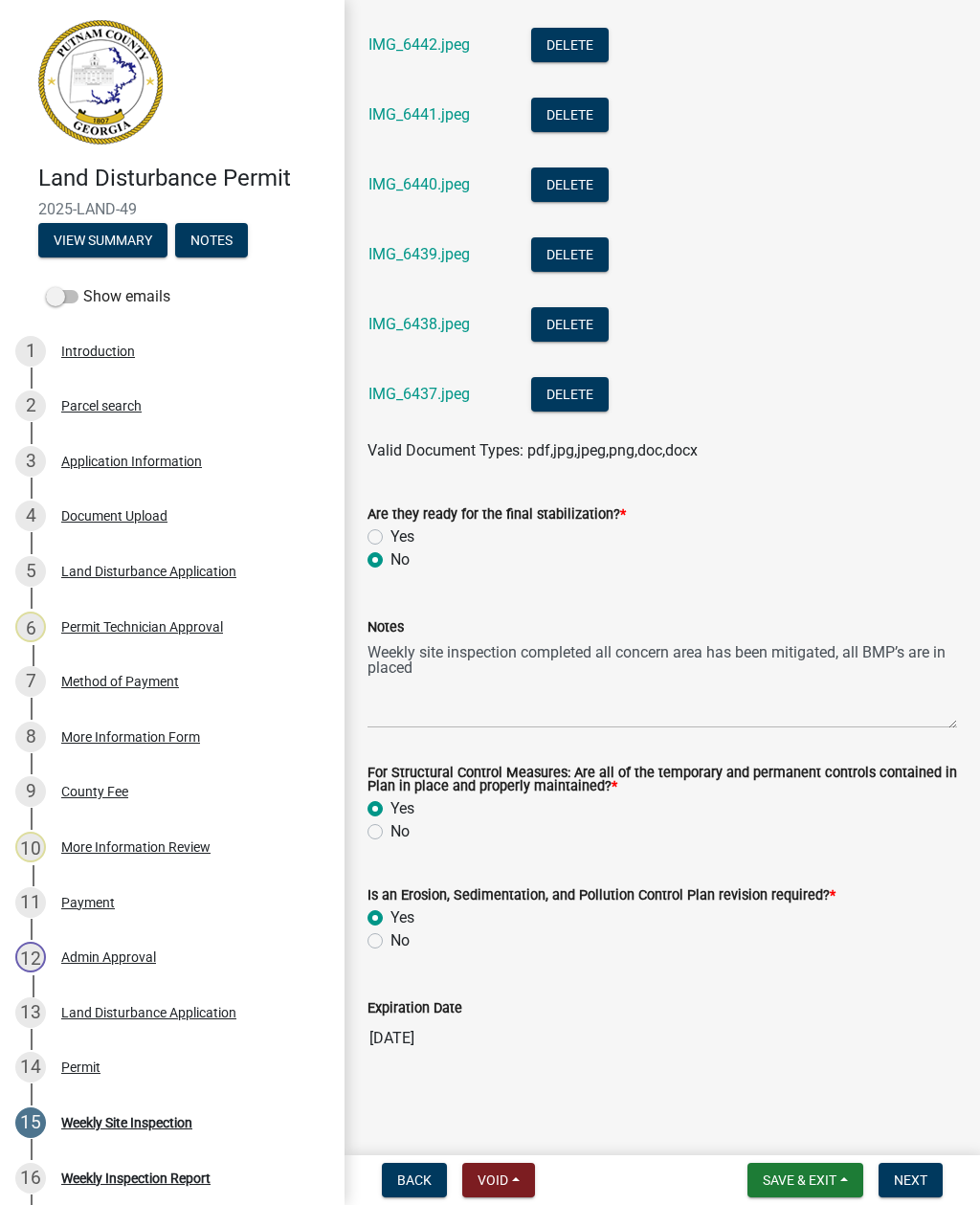
scroll to position [2315, 0]
click at [907, 933] on div "No" at bounding box center [662, 941] width 589 height 23
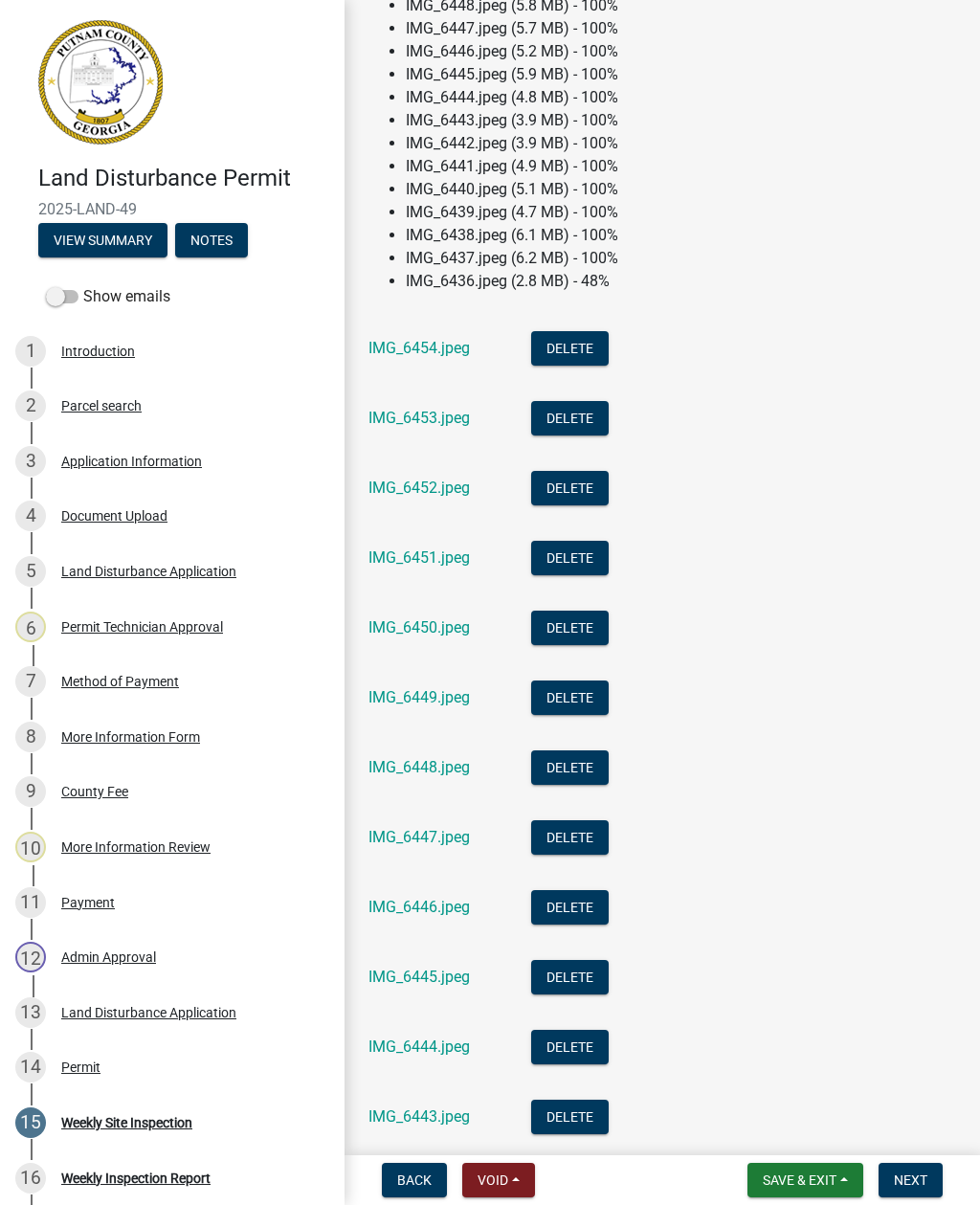
scroll to position [1194, 0]
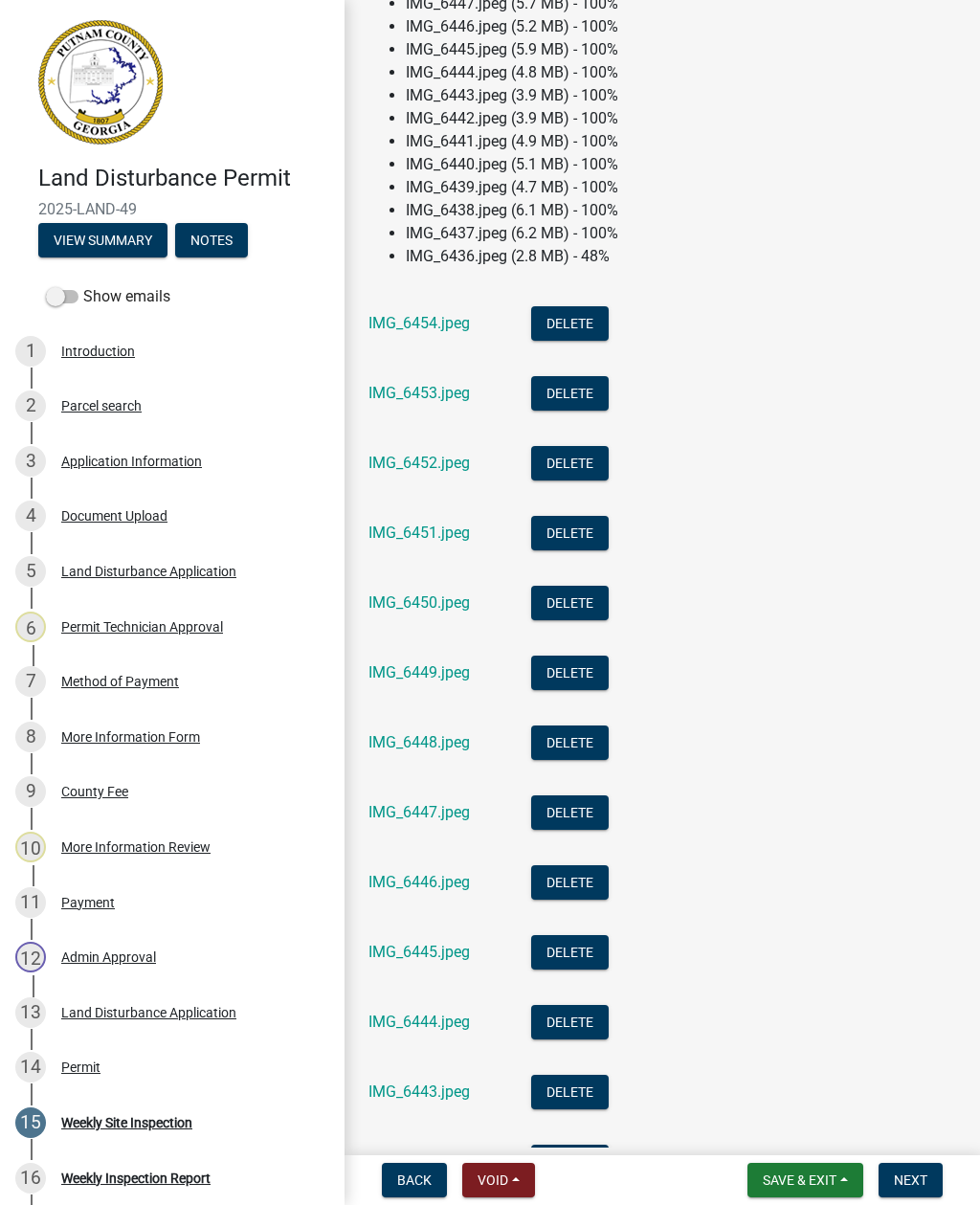
type textarea "Weekly site inspection completed all concern area has been mitigated, all BMP’s…"
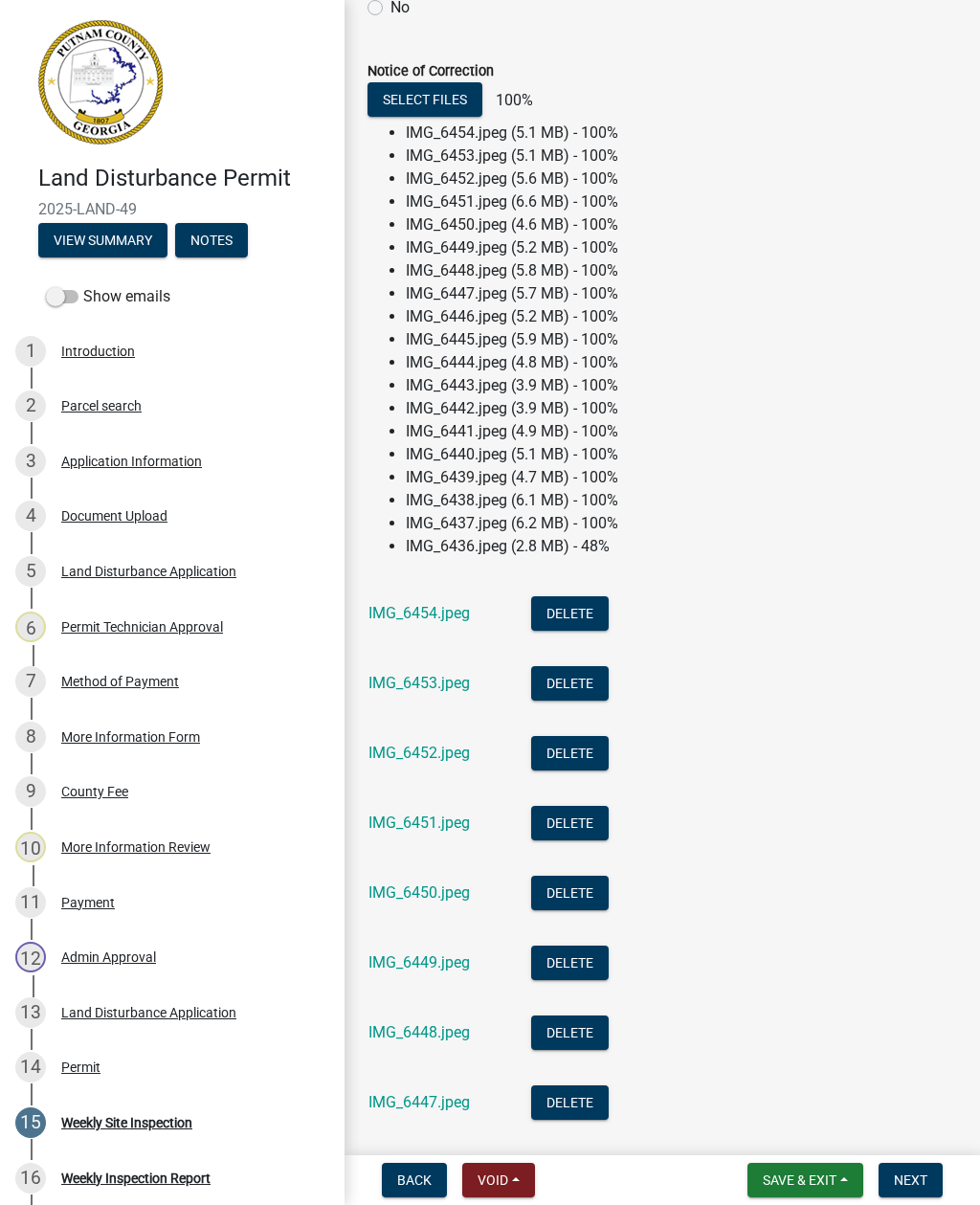
scroll to position [886, 0]
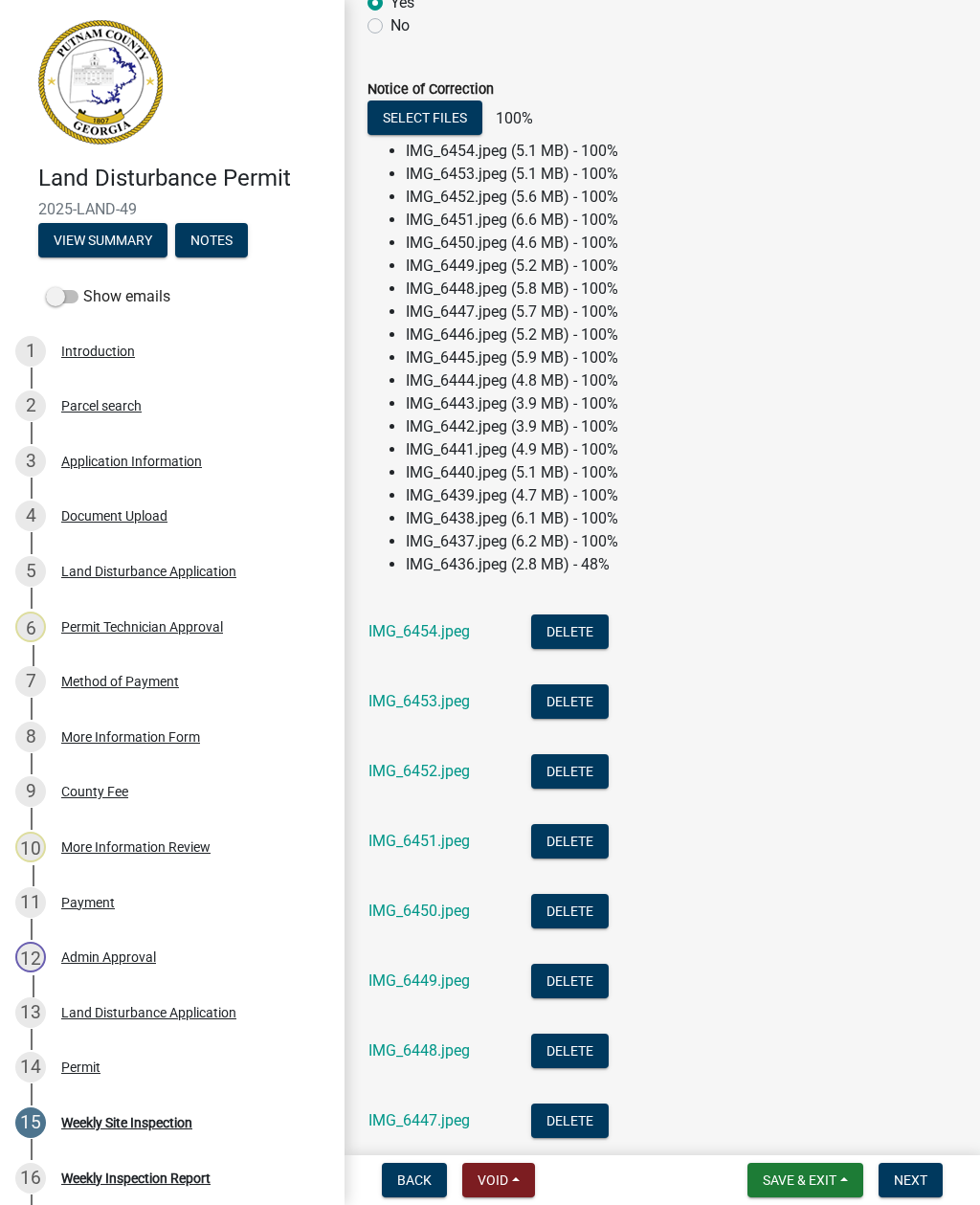
click at [602, 573] on li "IMG_6436.jpeg (2.8 MB) - 48%" at bounding box center [681, 565] width 551 height 23
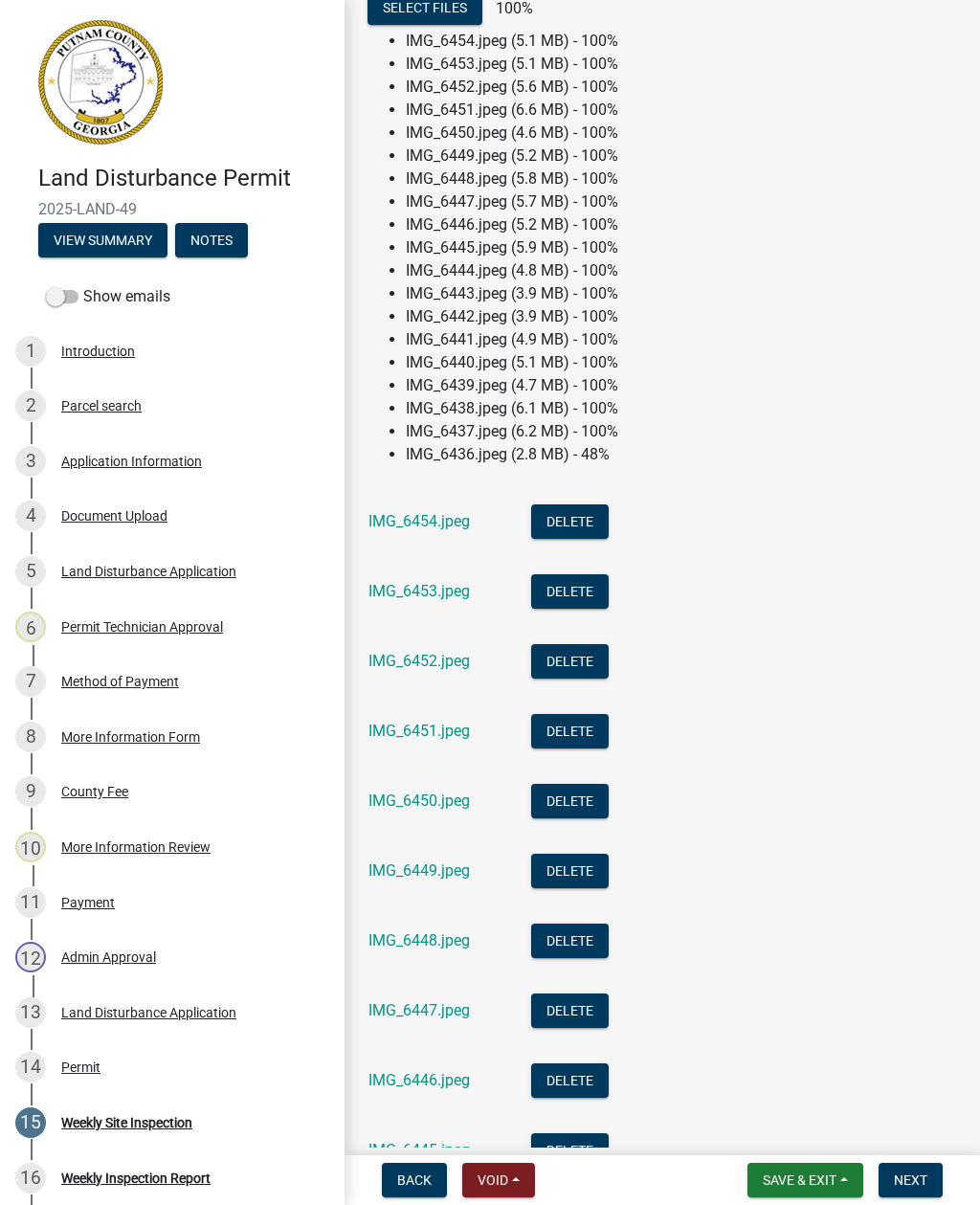
scroll to position [999, 0]
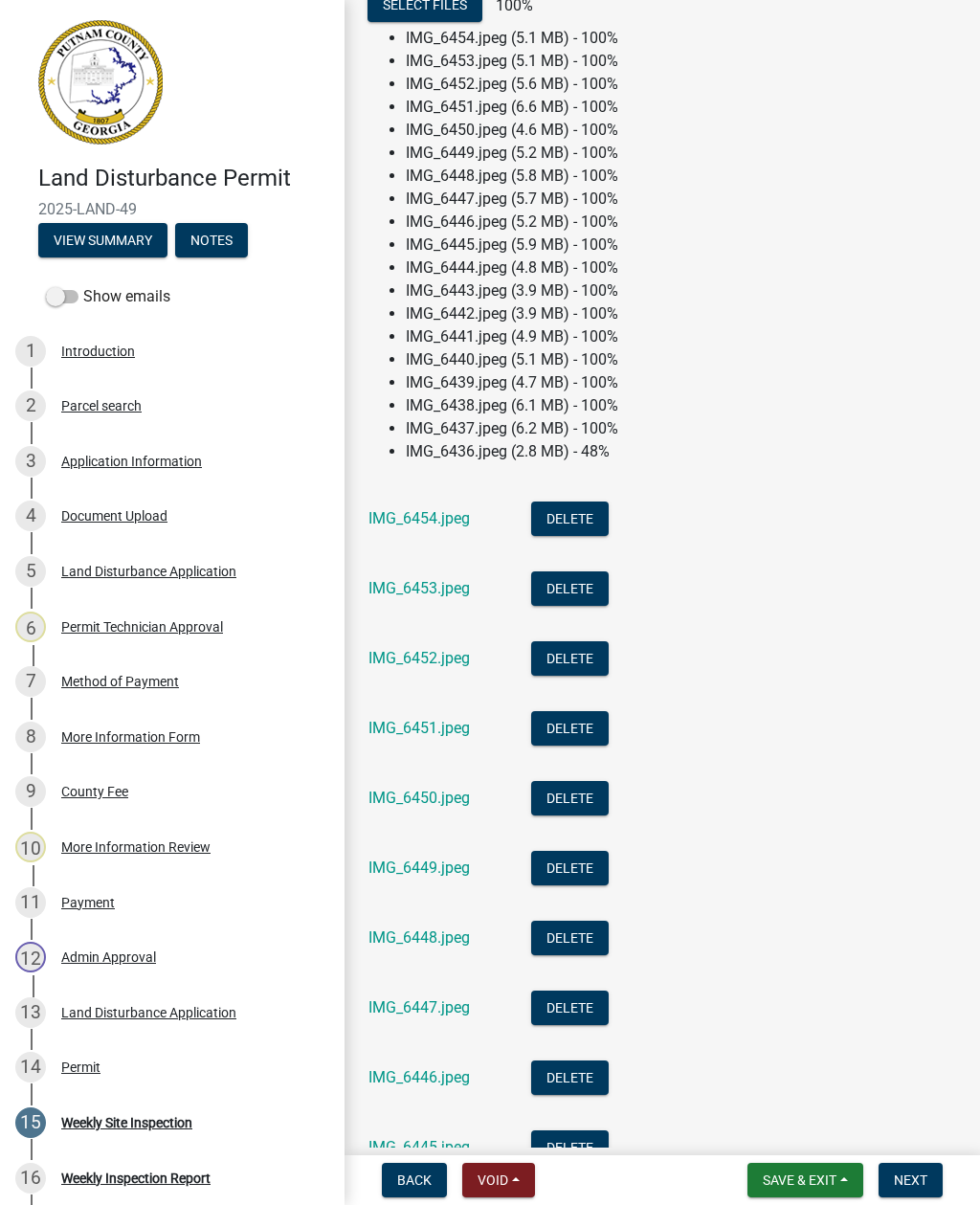
click at [820, 1176] on span "Save & Exit" at bounding box center [799, 1181] width 74 height 16
click at [775, 1083] on button "Save" at bounding box center [786, 1083] width 153 height 46
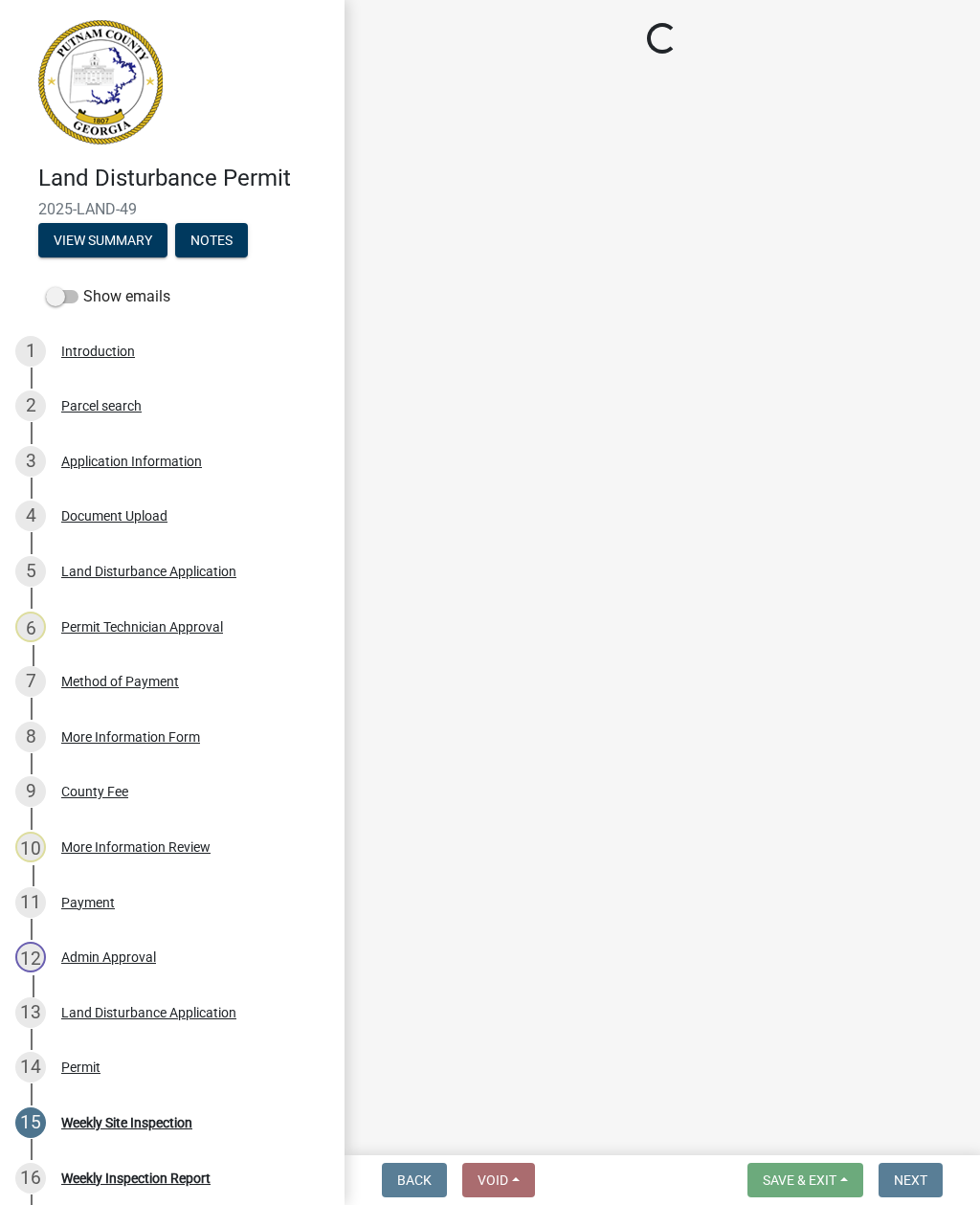
select select "93c72d9c-4ccd-4a4f-9c87-9d2cfc81a2e2"
select select "41005c5c-e1e6-4724-b212-606768993ffb"
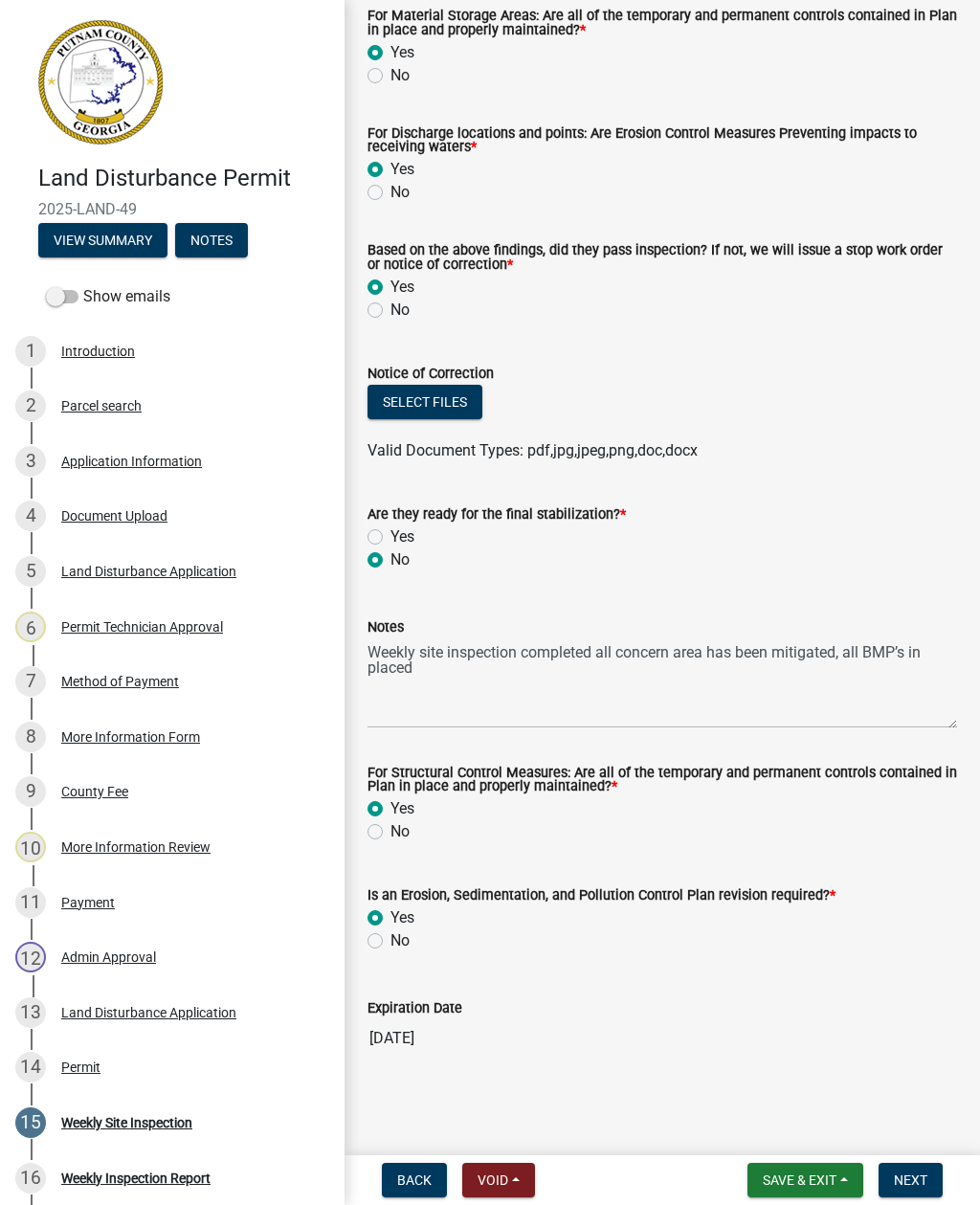
scroll to position [605, 0]
click at [459, 409] on button "Select files" at bounding box center [425, 402] width 115 height 34
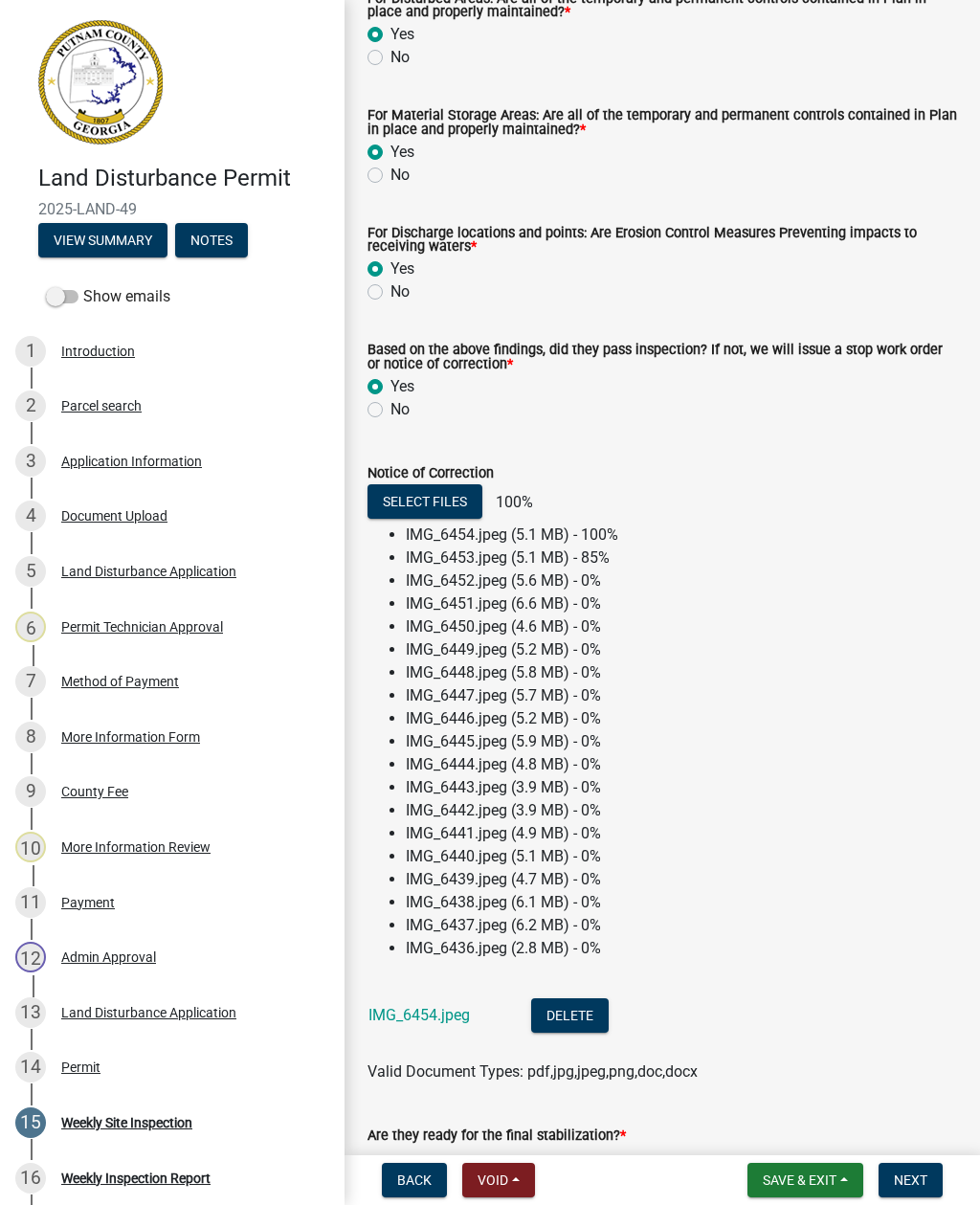
scroll to position [509, 0]
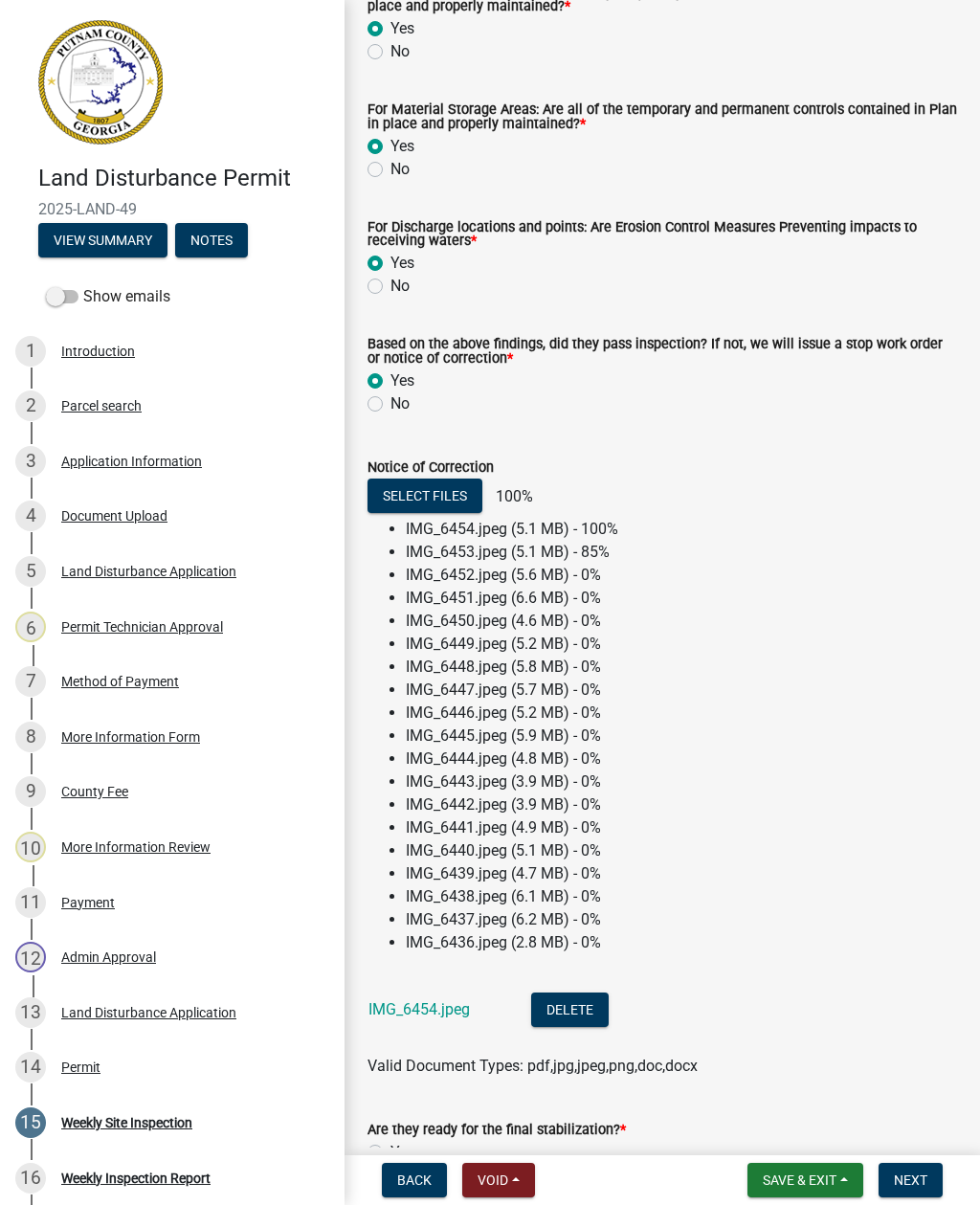
click at [560, 594] on li "IMG_6451.jpeg (6.6 MB) - 0%" at bounding box center [681, 598] width 551 height 23
click at [606, 549] on li "IMG_6453.jpeg (5.1 MB) - 85%" at bounding box center [681, 552] width 551 height 23
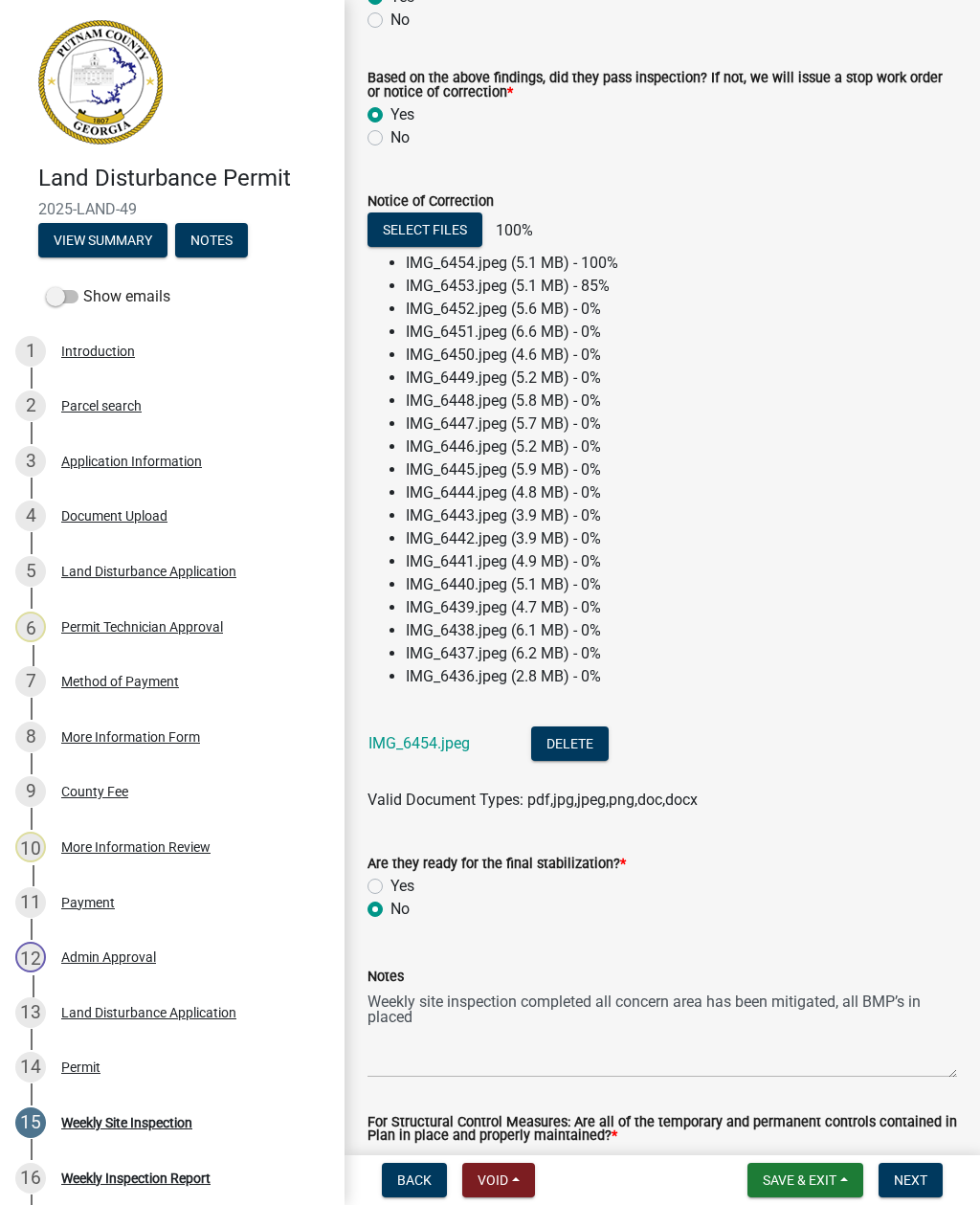
scroll to position [772, 0]
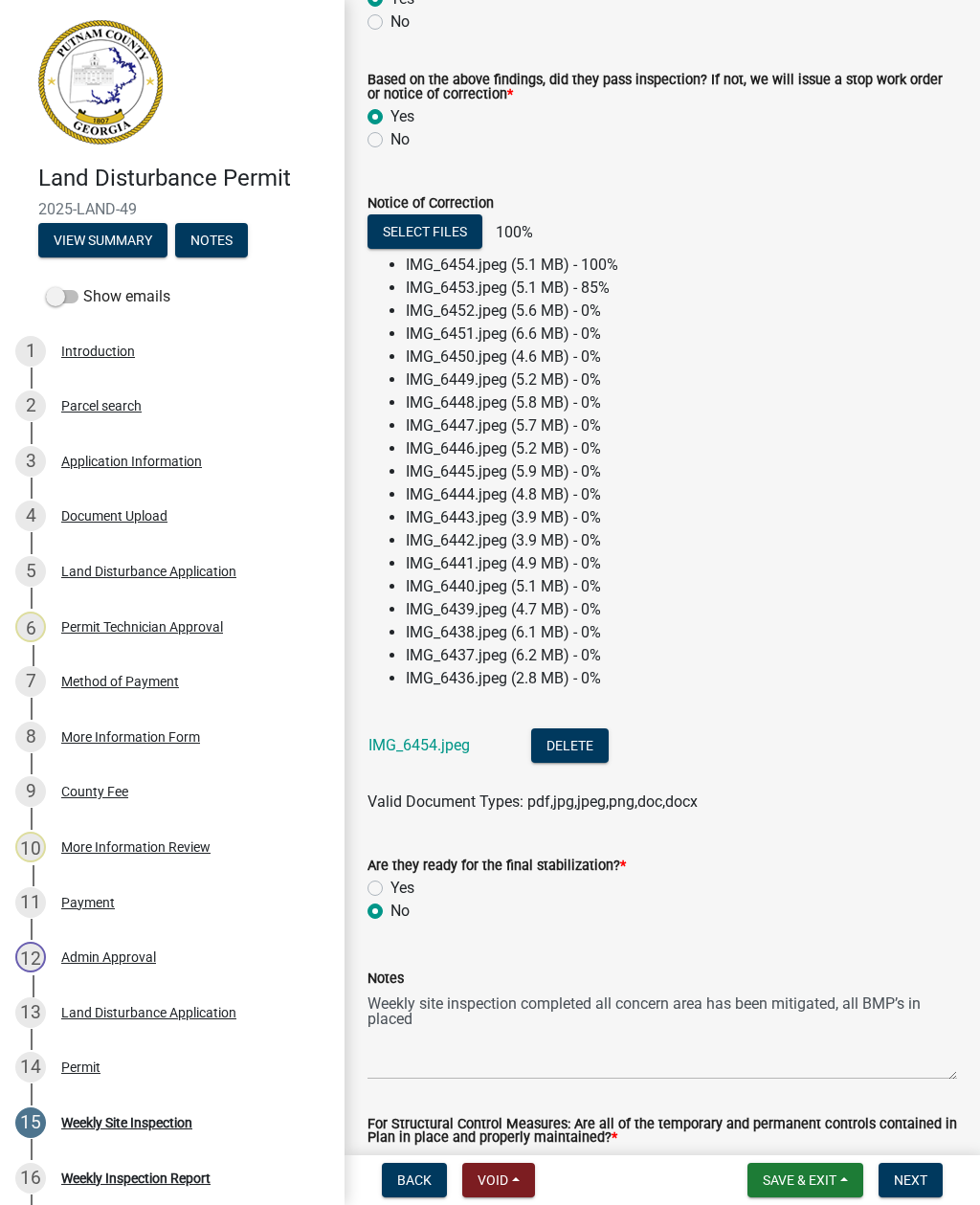
click at [416, 239] on button "Select files" at bounding box center [425, 230] width 115 height 34
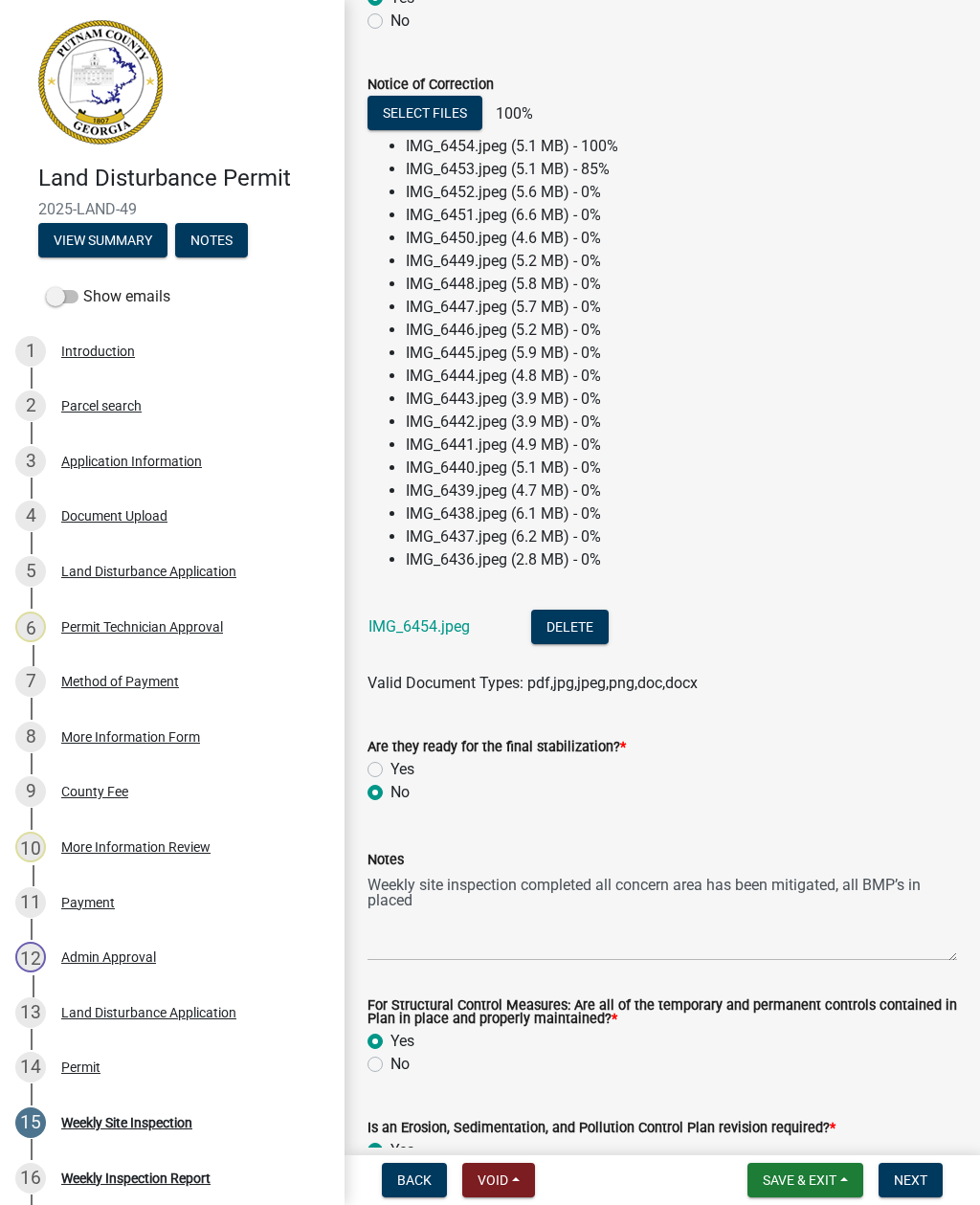
scroll to position [905, 0]
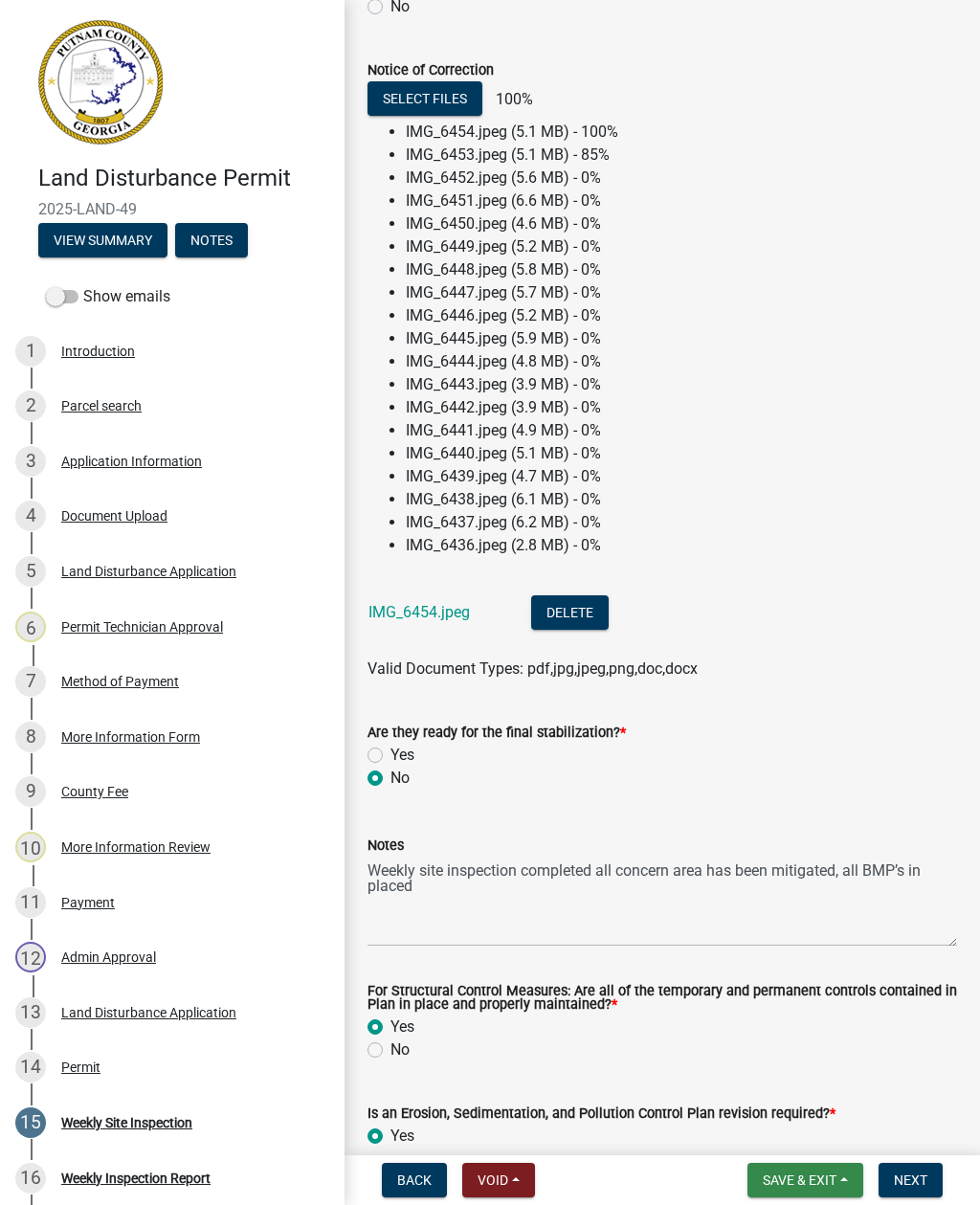
click at [801, 1182] on span "Save & Exit" at bounding box center [799, 1181] width 74 height 16
click at [808, 1128] on button "Save & Exit" at bounding box center [786, 1130] width 153 height 46
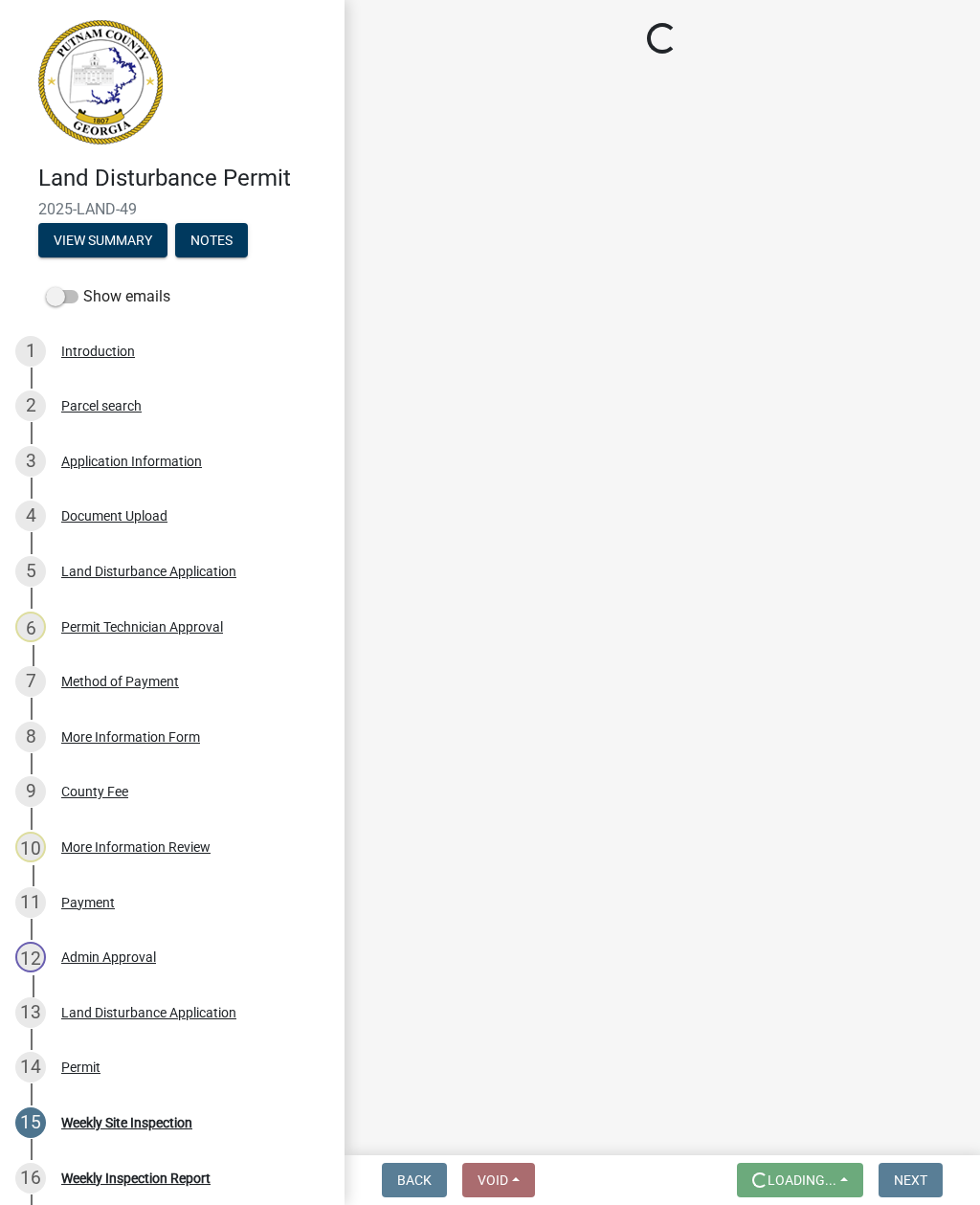
scroll to position [0, 0]
